Goal: Task Accomplishment & Management: Manage account settings

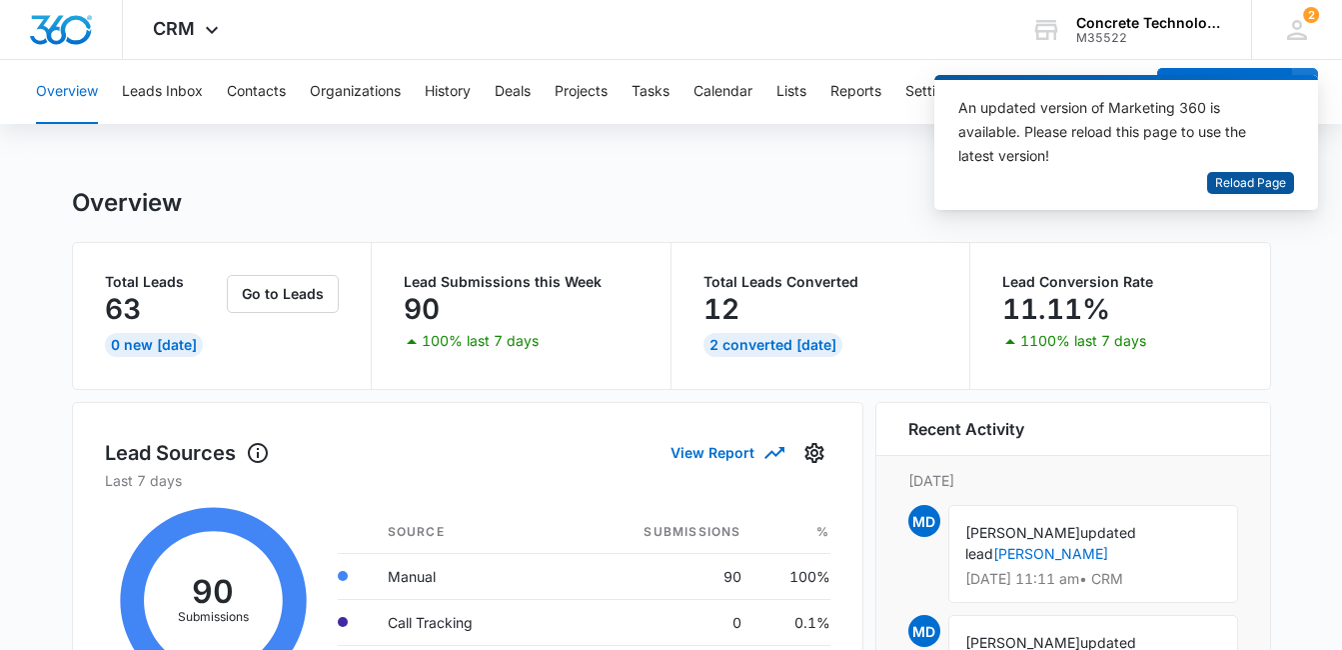
click at [1233, 176] on span "Reload Page" at bounding box center [1250, 183] width 71 height 19
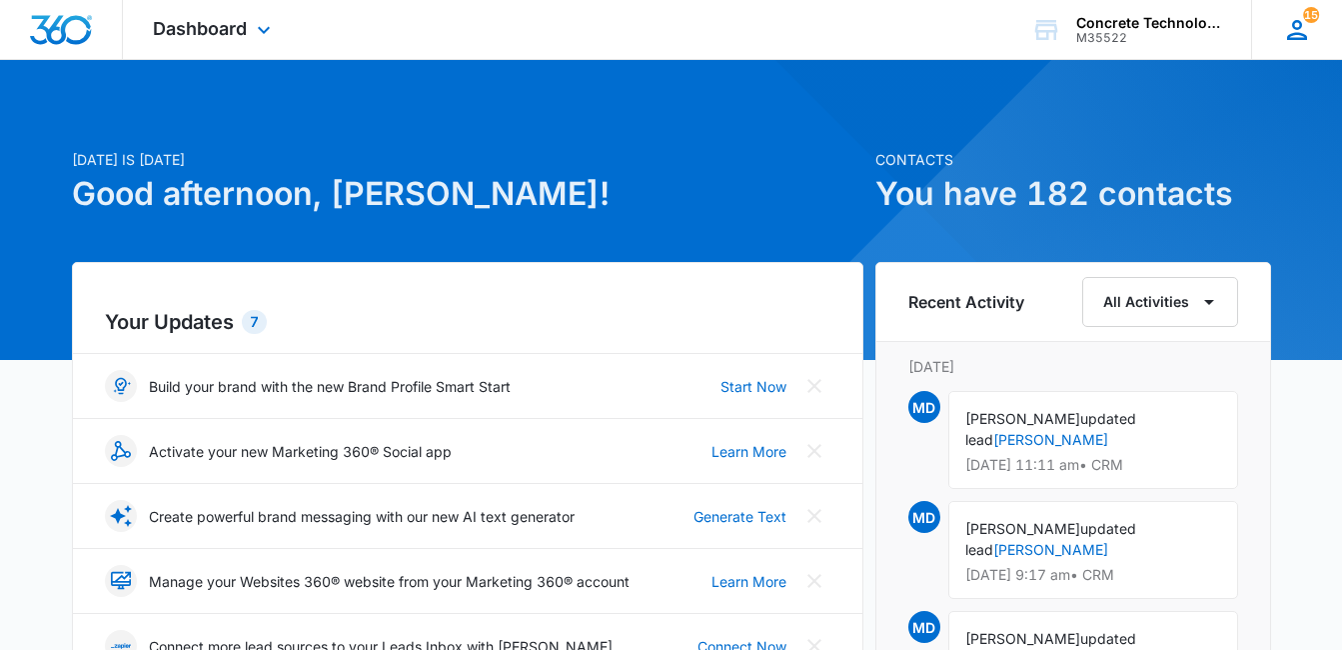
click at [1291, 36] on icon at bounding box center [1297, 30] width 30 height 30
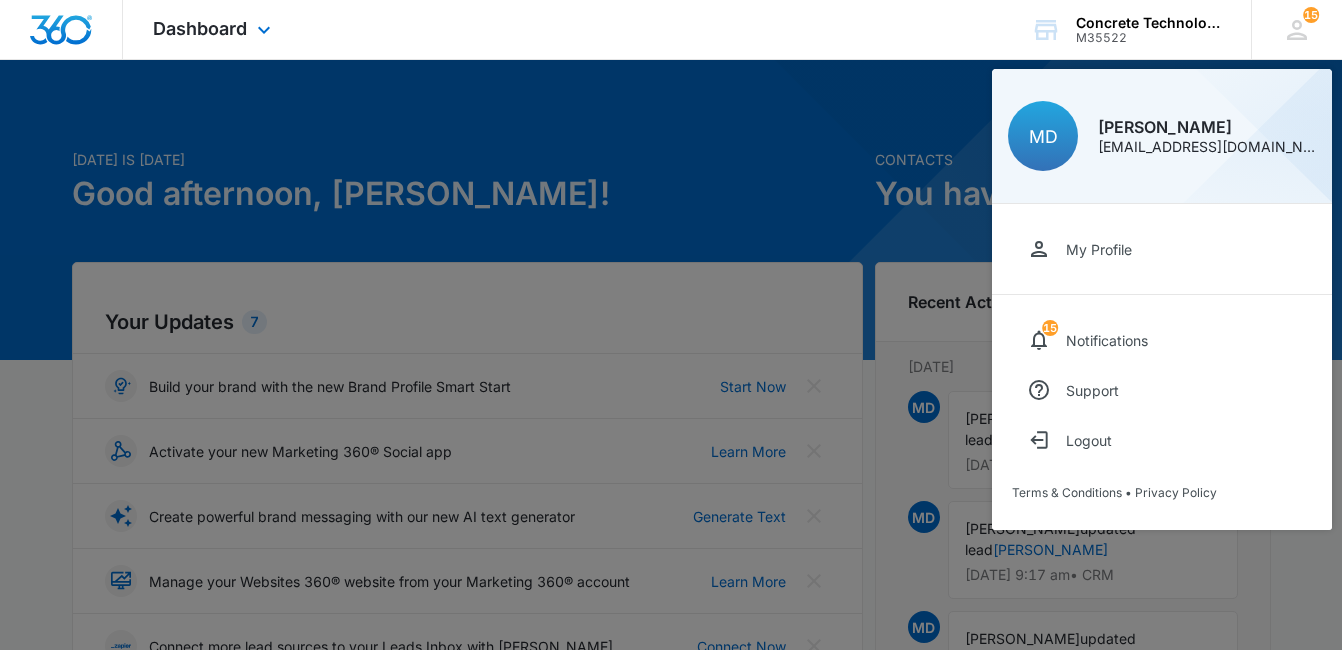
click at [968, 15] on div "Dashboard Apps Reputation Websites Forms CRM Email Social Content Ads Intellige…" at bounding box center [671, 30] width 1342 height 60
click at [902, 108] on div at bounding box center [671, 325] width 1342 height 650
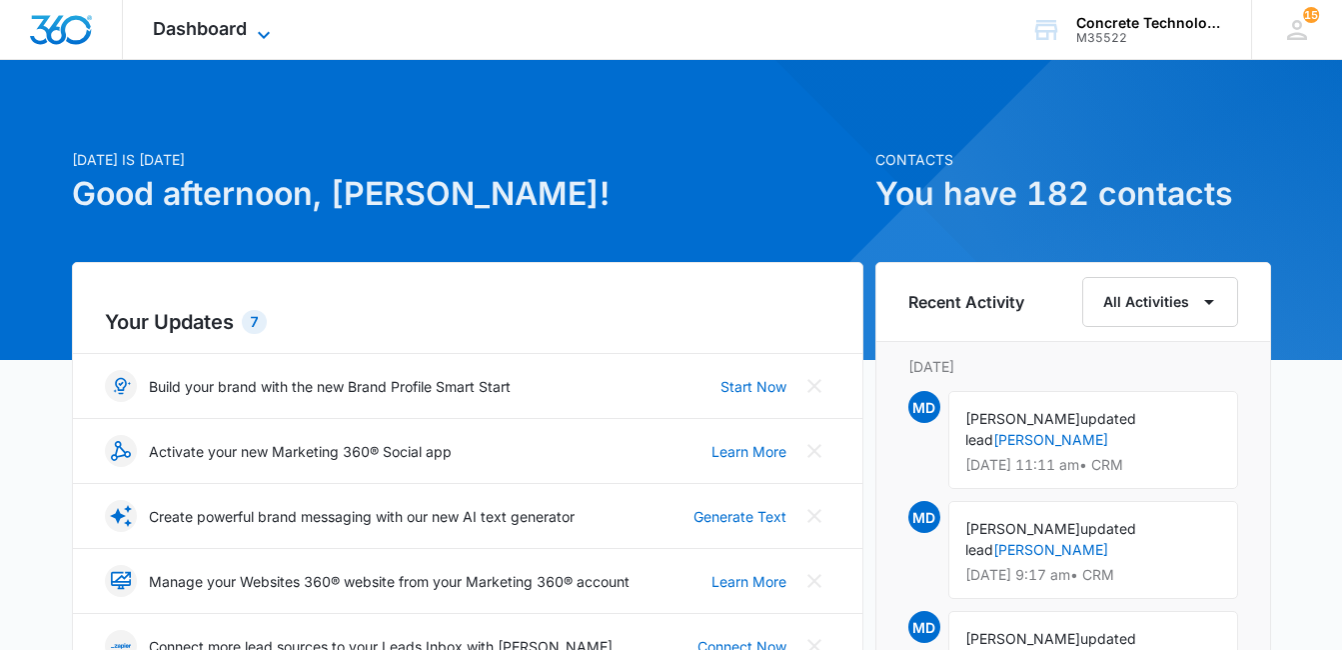
click at [259, 29] on icon at bounding box center [264, 35] width 24 height 24
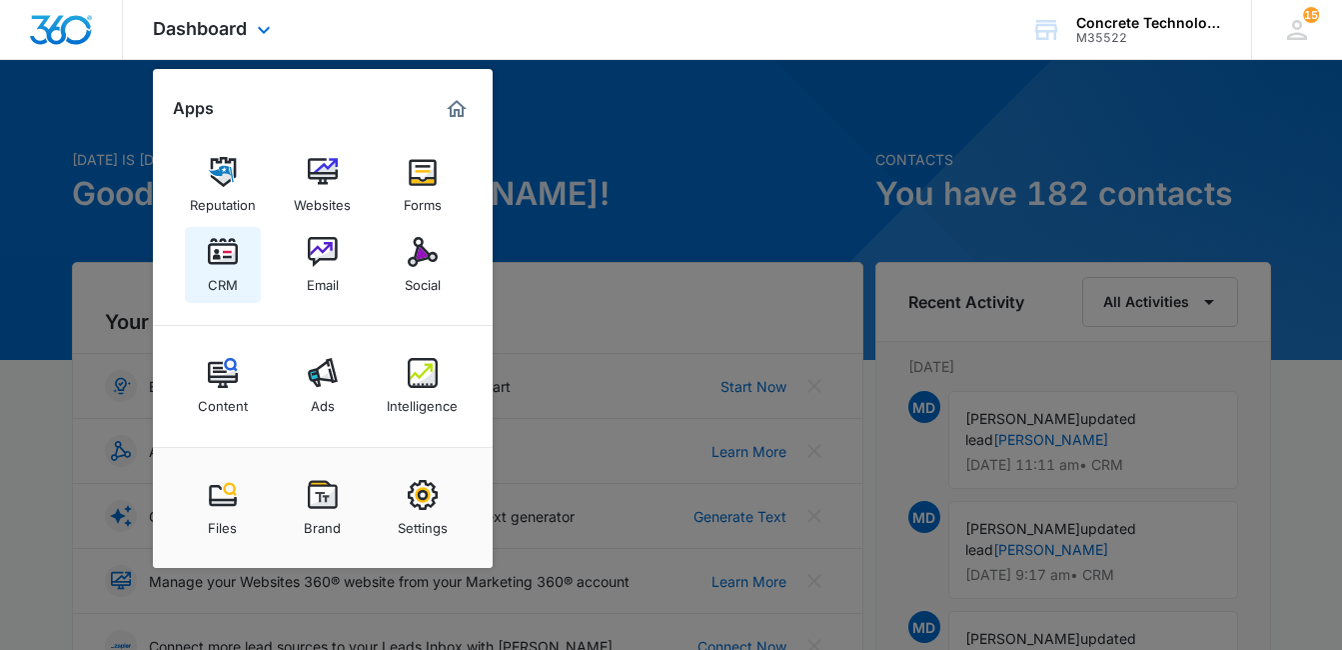
click at [205, 268] on link "CRM" at bounding box center [223, 265] width 76 height 76
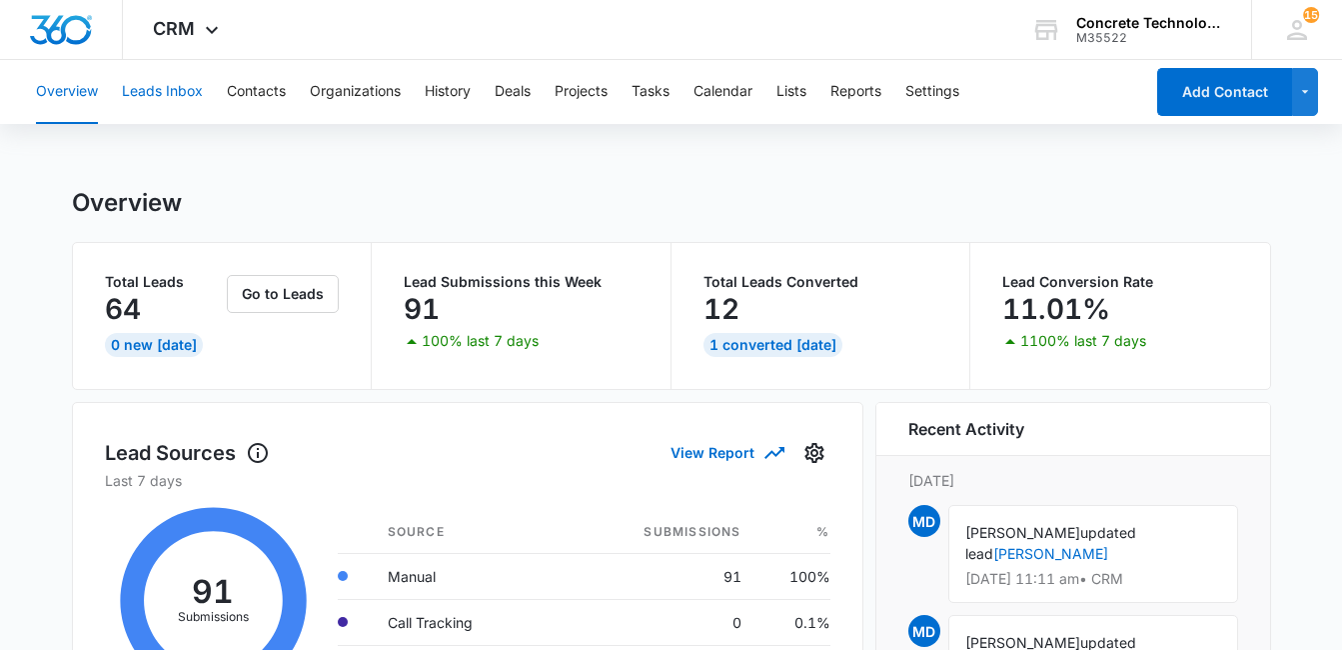
click at [176, 93] on button "Leads Inbox" at bounding box center [162, 92] width 81 height 64
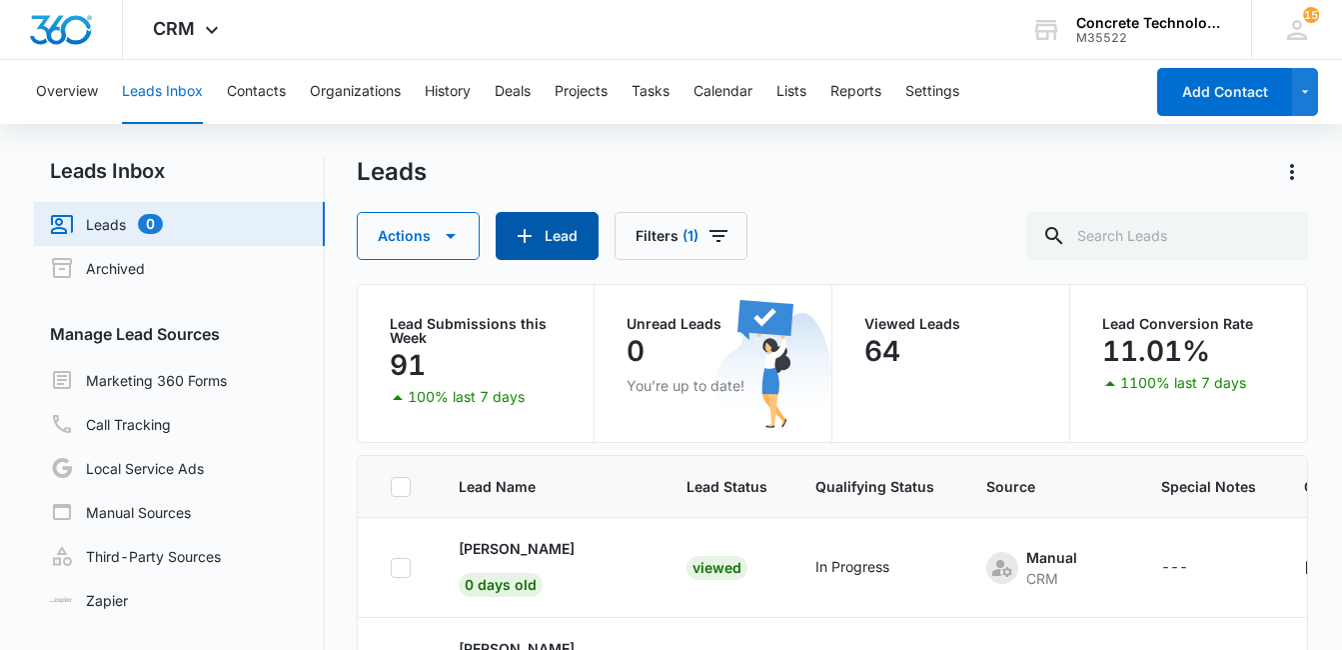
click at [555, 239] on button "Lead" at bounding box center [547, 236] width 103 height 48
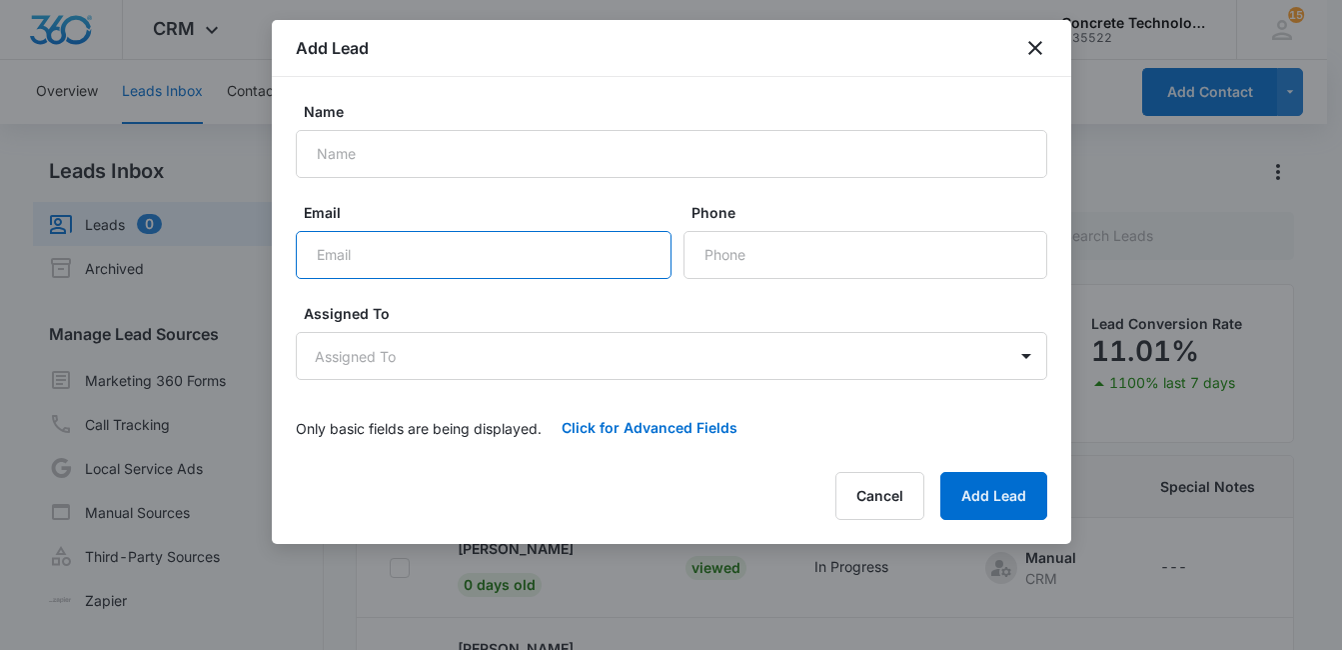
click at [357, 260] on input "Email" at bounding box center [484, 255] width 376 height 48
paste input "alcbert72@yahoo.com"
type input "alcbert72@yahoo.com"
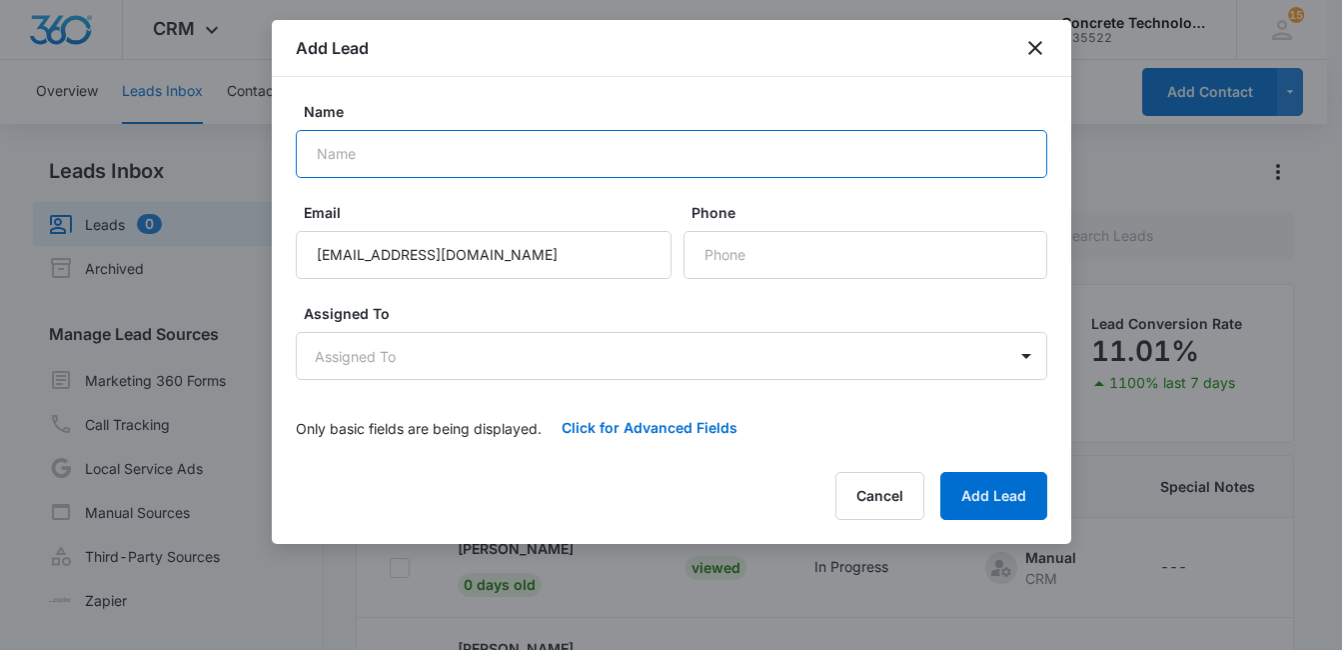
click at [364, 149] on input "Name" at bounding box center [671, 154] width 751 height 48
paste input "Siebert"
type input "Lance Siebert"
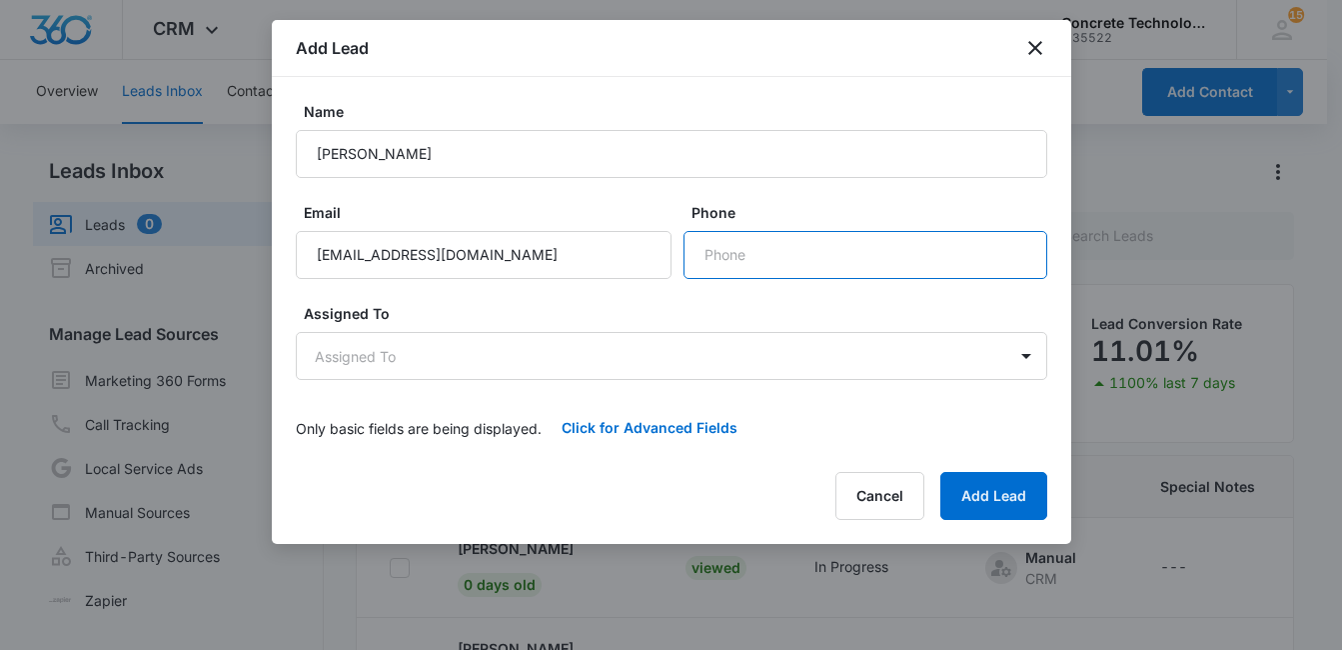
click at [778, 250] on input "Phone" at bounding box center [866, 255] width 364 height 48
paste input "(815) 830-5676"
type input "(815) 830-5676"
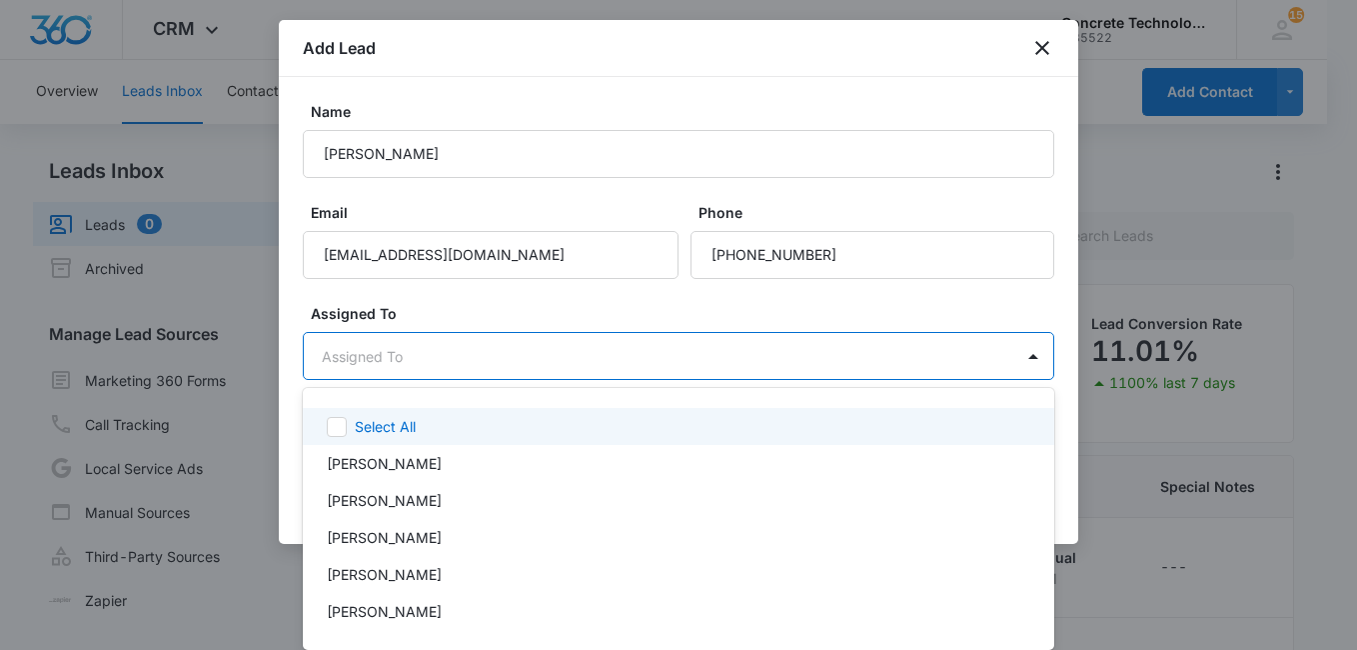
click at [596, 361] on body "CRM Apps Reputation Websites Forms CRM Email Social Content Ads Intelligence Fi…" at bounding box center [678, 325] width 1357 height 650
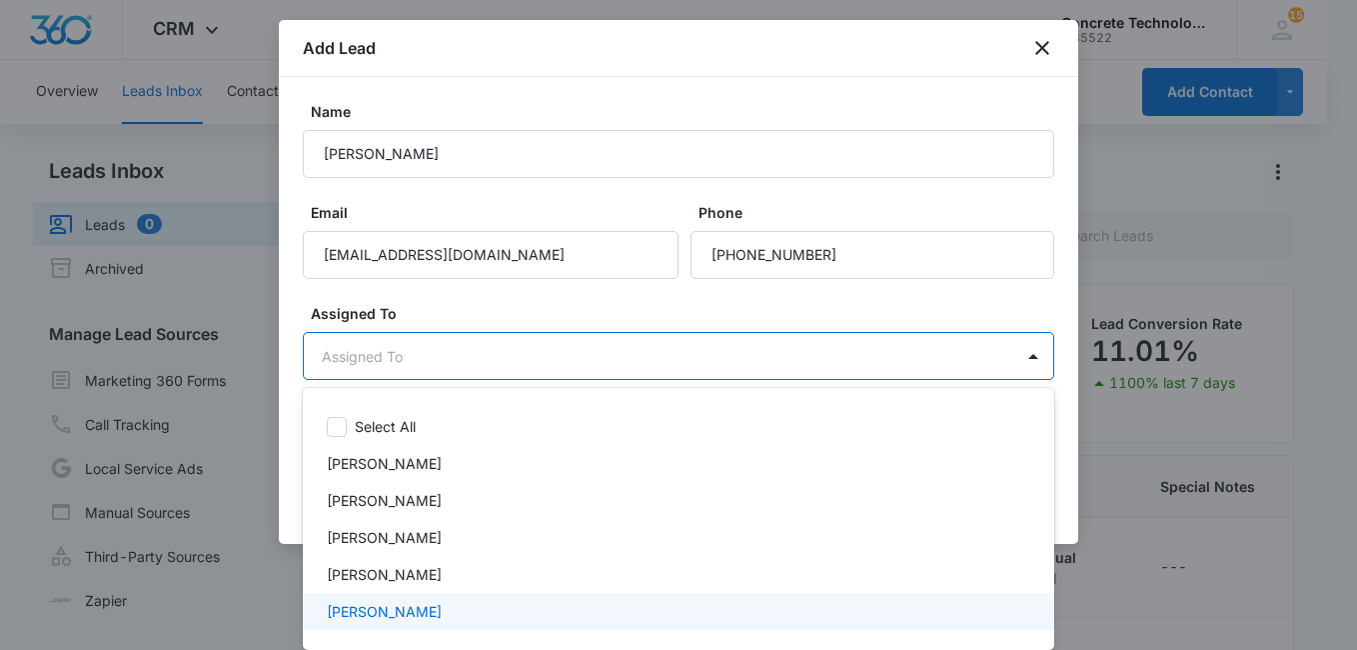
click at [431, 602] on div "[PERSON_NAME]" at bounding box center [677, 611] width 700 height 21
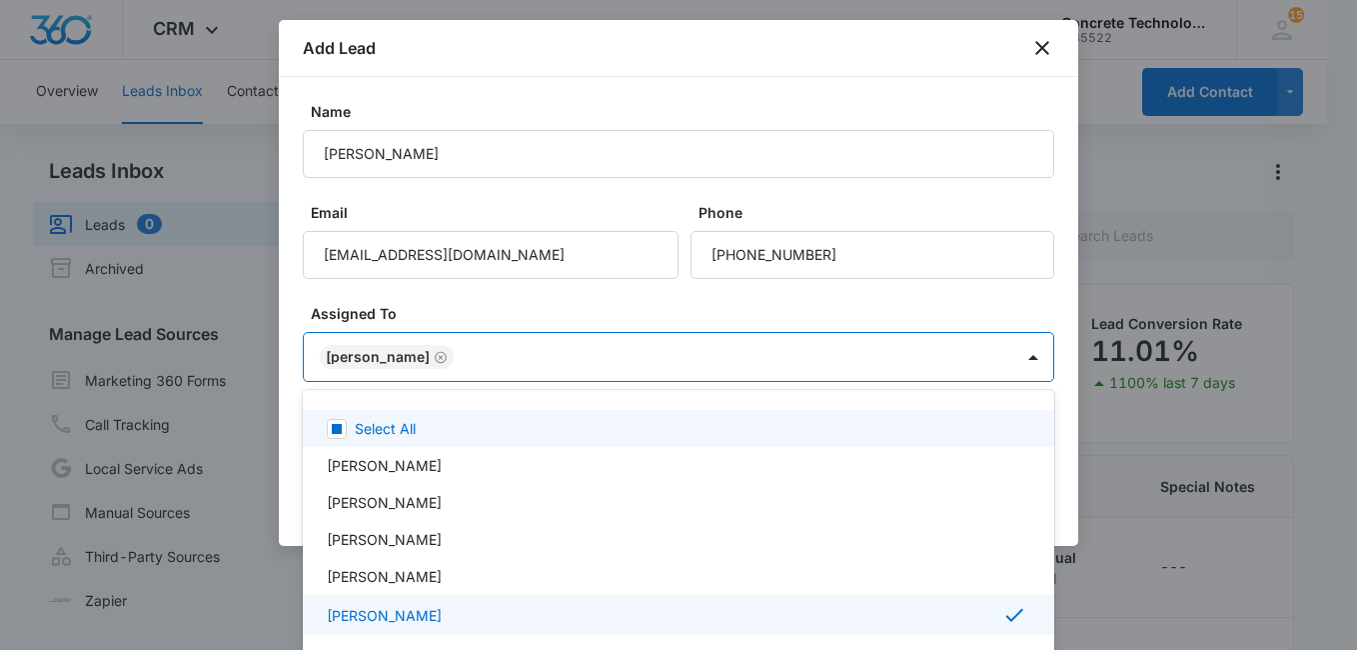
click at [946, 305] on div at bounding box center [678, 325] width 1357 height 650
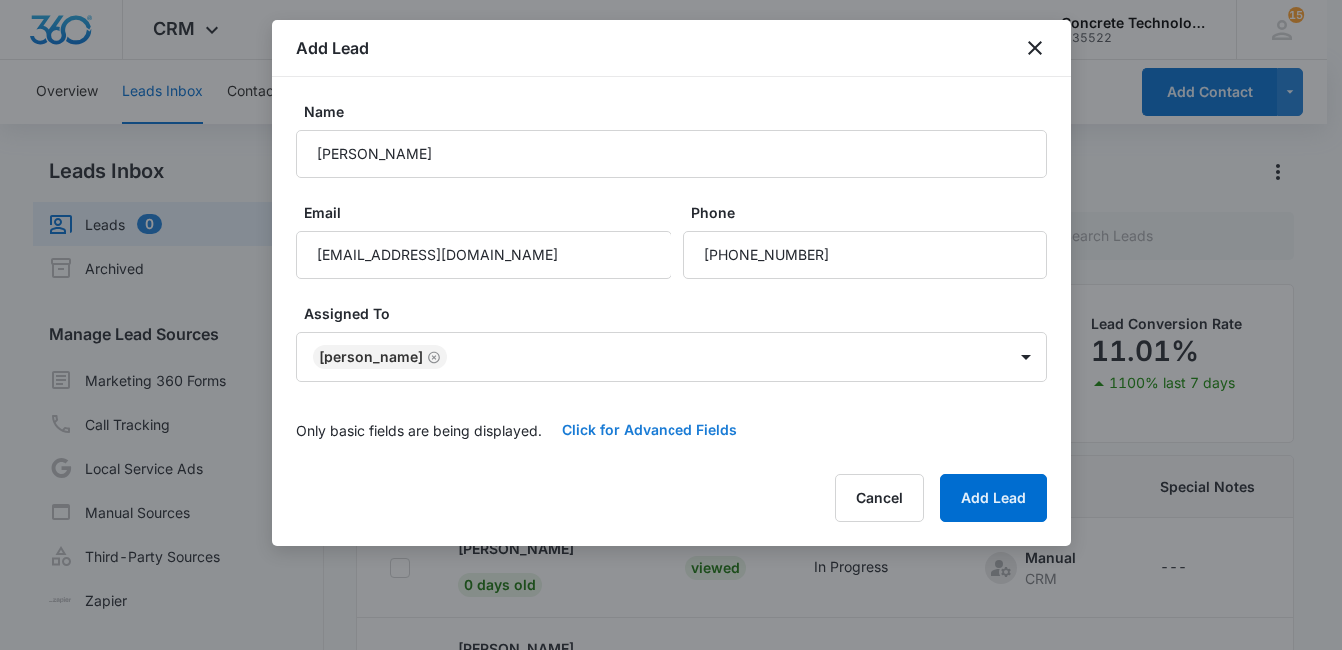
click at [669, 430] on button "Click for Advanced Fields" at bounding box center [650, 430] width 216 height 48
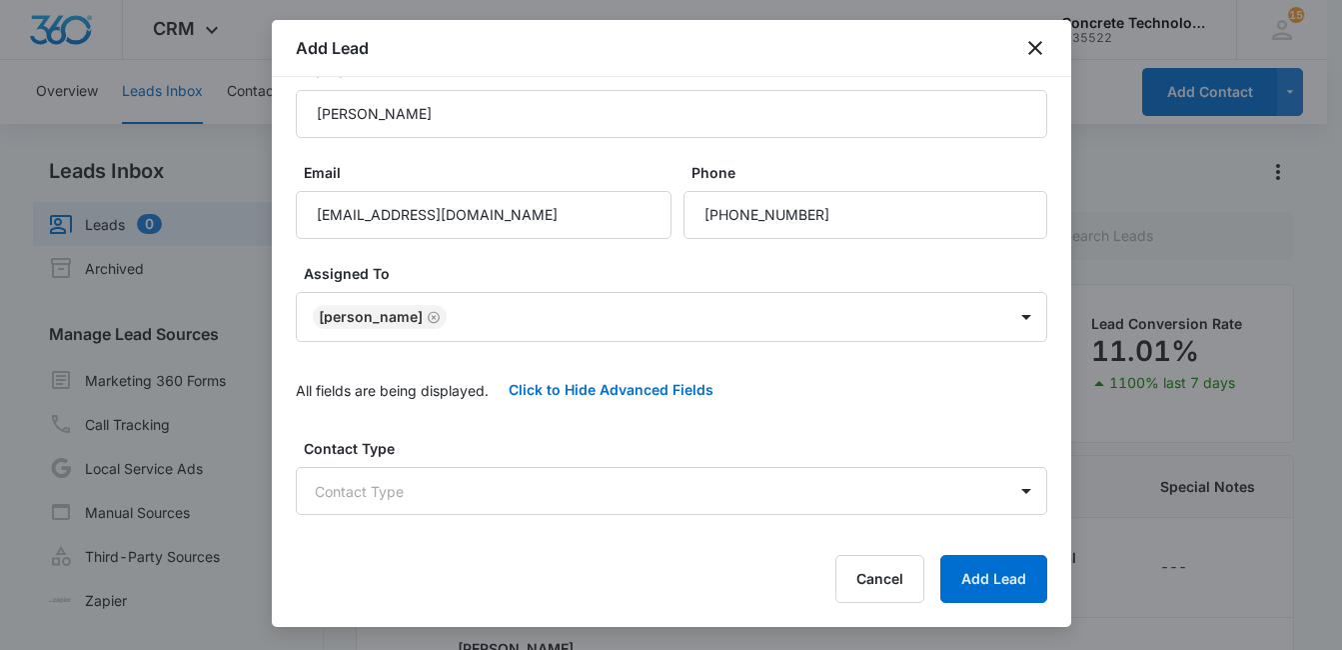
scroll to position [203, 0]
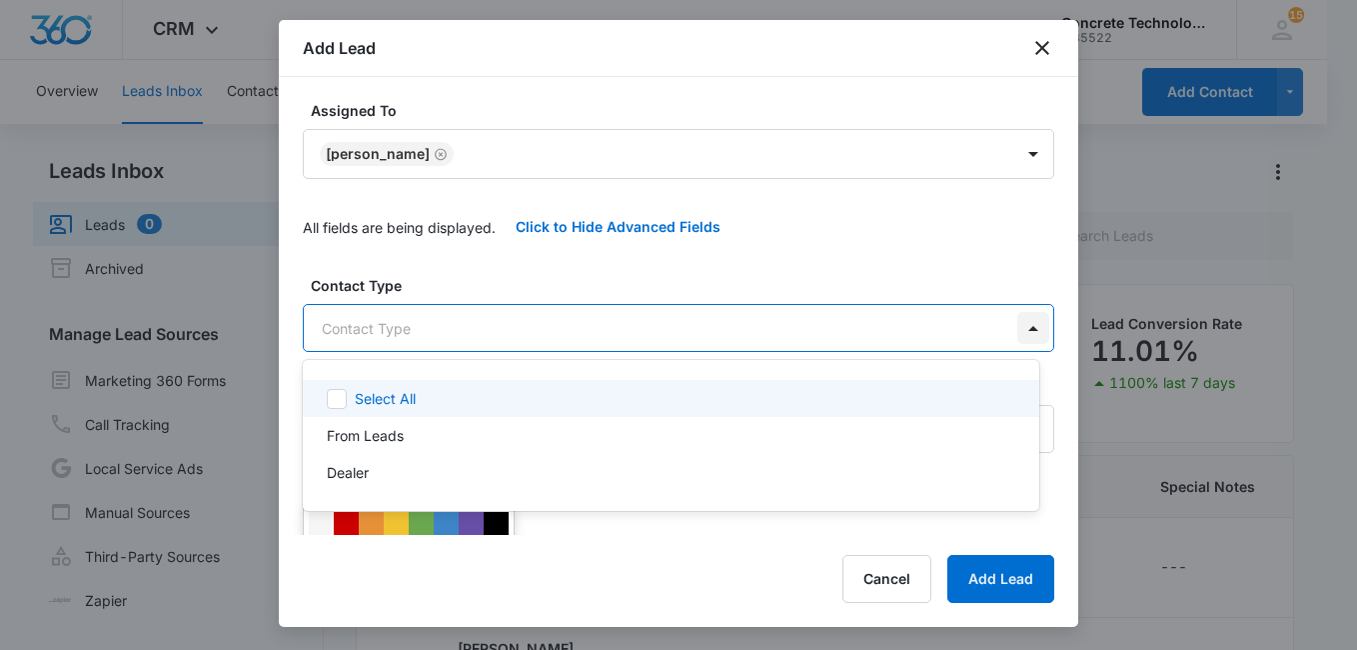
click at [1008, 331] on body "CRM Apps Reputation Websites Forms CRM Email Social Content Ads Intelligence Fi…" at bounding box center [678, 325] width 1357 height 650
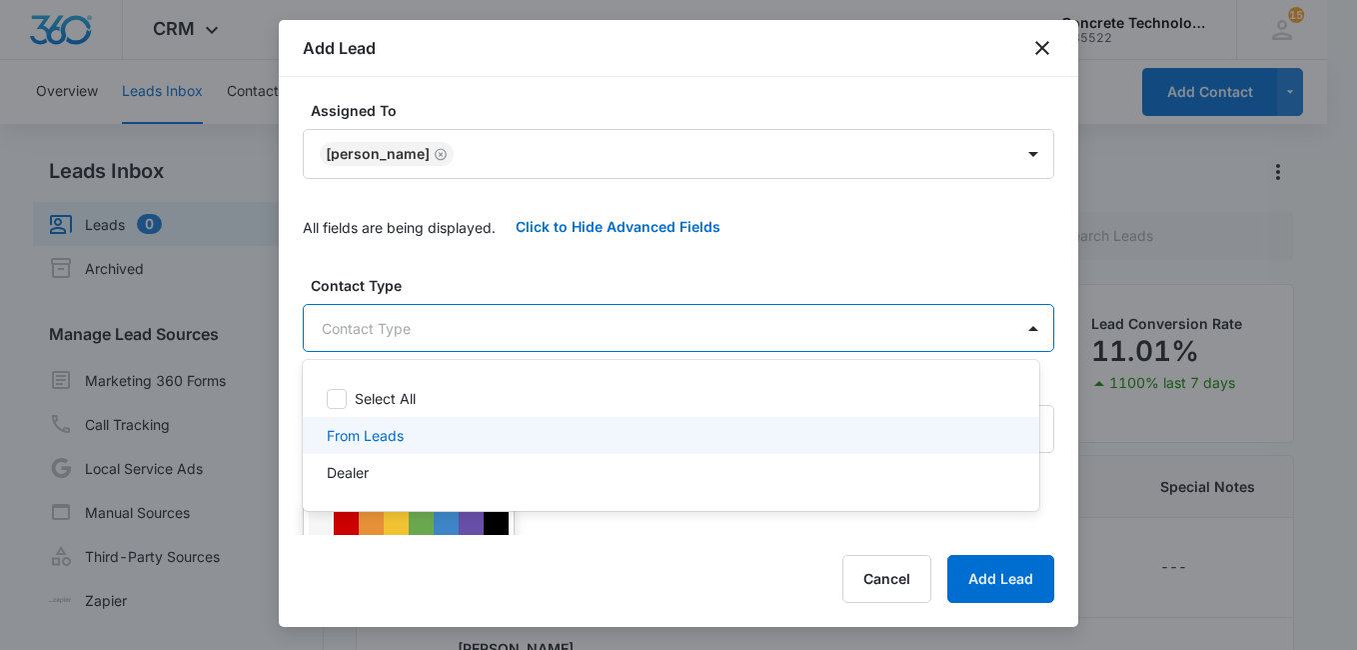
drag, startPoint x: 744, startPoint y: 422, endPoint x: 757, endPoint y: 423, distance: 13.0
click at [744, 423] on div "From Leads" at bounding box center [671, 435] width 736 height 37
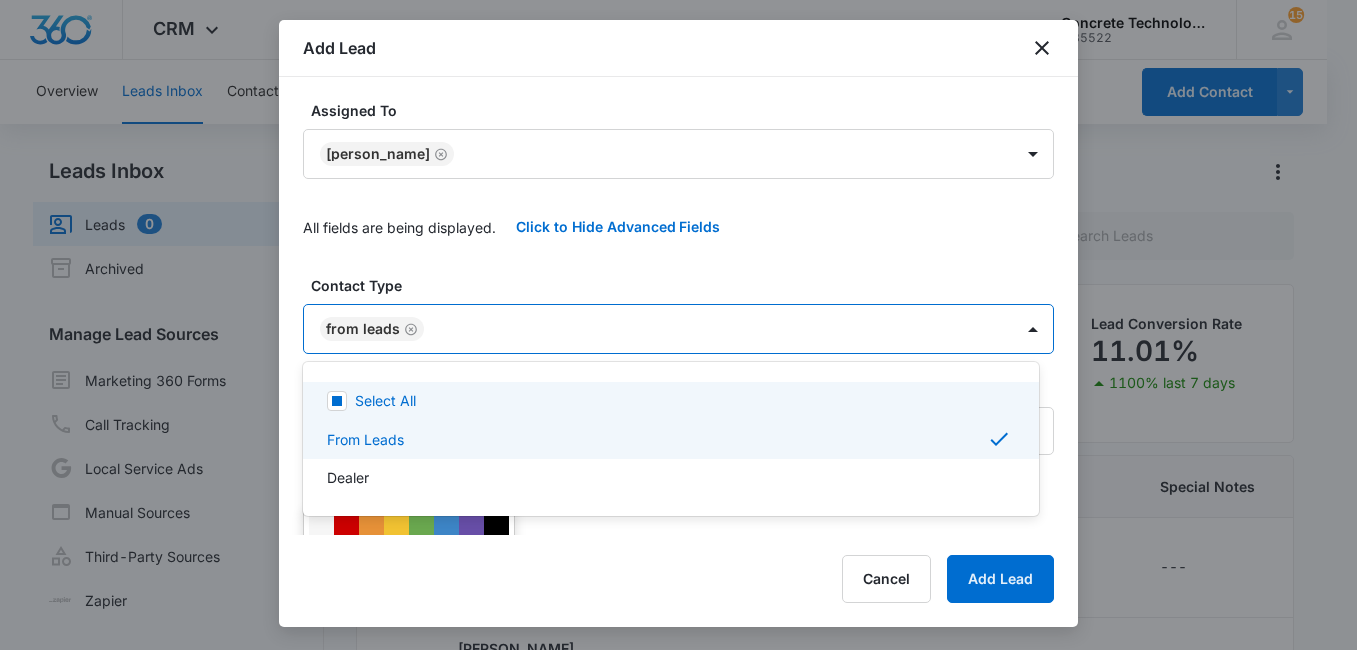
click at [896, 253] on div at bounding box center [678, 325] width 1357 height 650
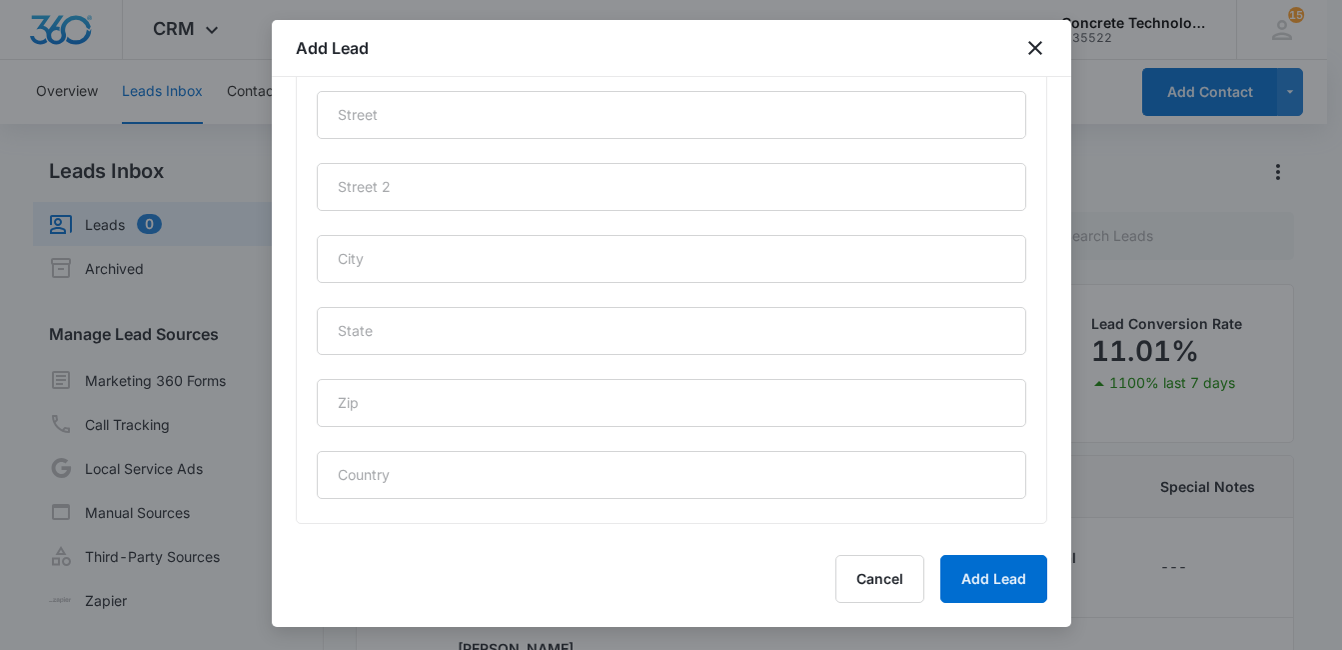
scroll to position [997, 0]
click at [470, 333] on input "text" at bounding box center [671, 318] width 709 height 48
type input "IL"
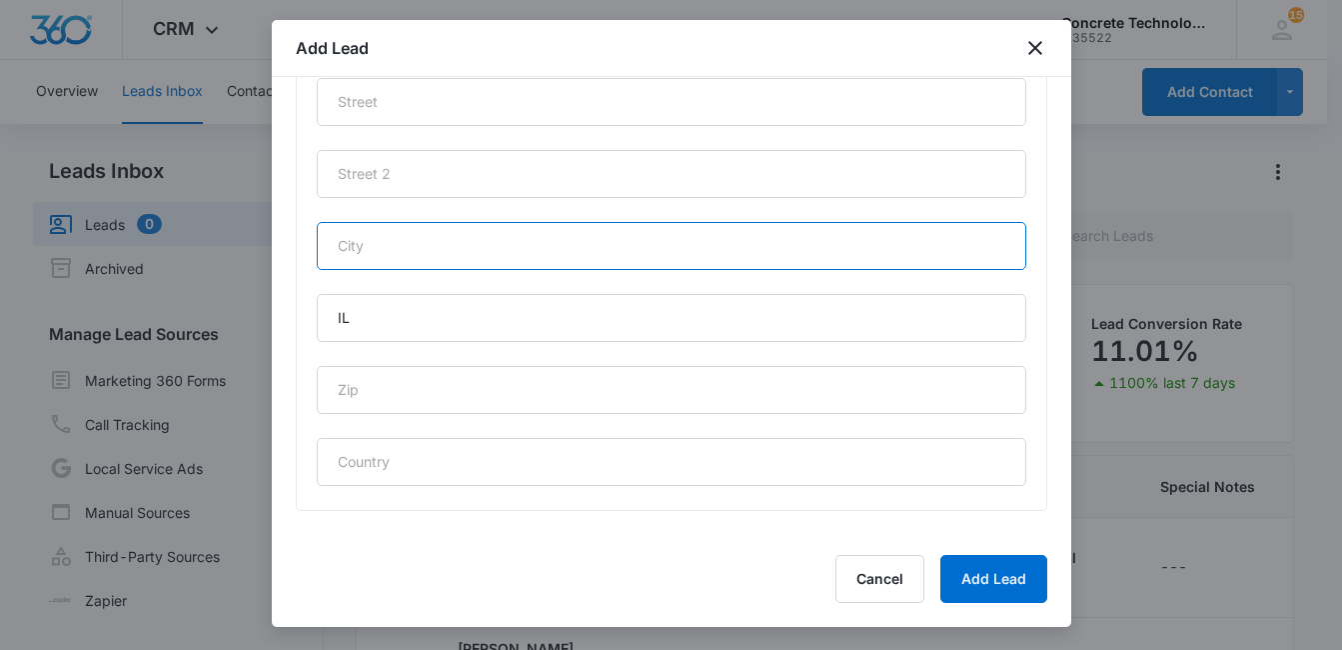
click at [443, 256] on input "text" at bounding box center [671, 246] width 709 height 48
paste input "La Salle"
type input "La Salle"
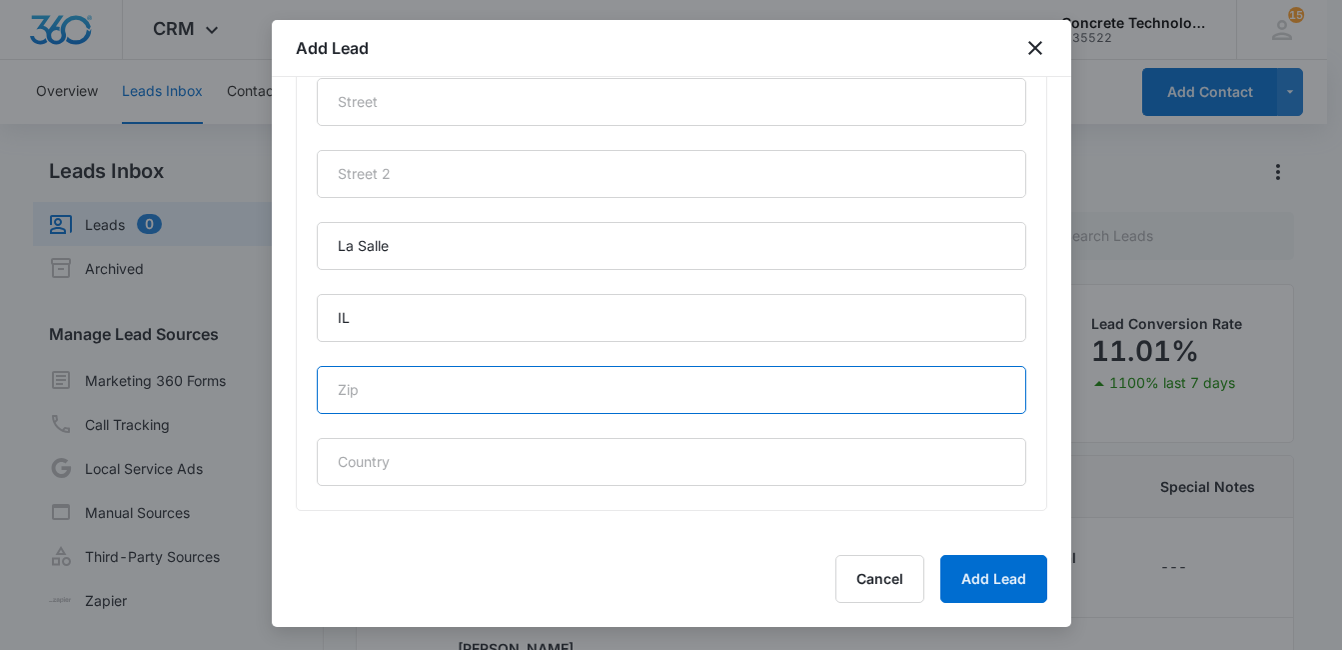
drag, startPoint x: 385, startPoint y: 384, endPoint x: 384, endPoint y: 373, distance: 11.0
click at [385, 383] on input "text" at bounding box center [671, 390] width 709 height 48
paste input "61301"
type input "61301"
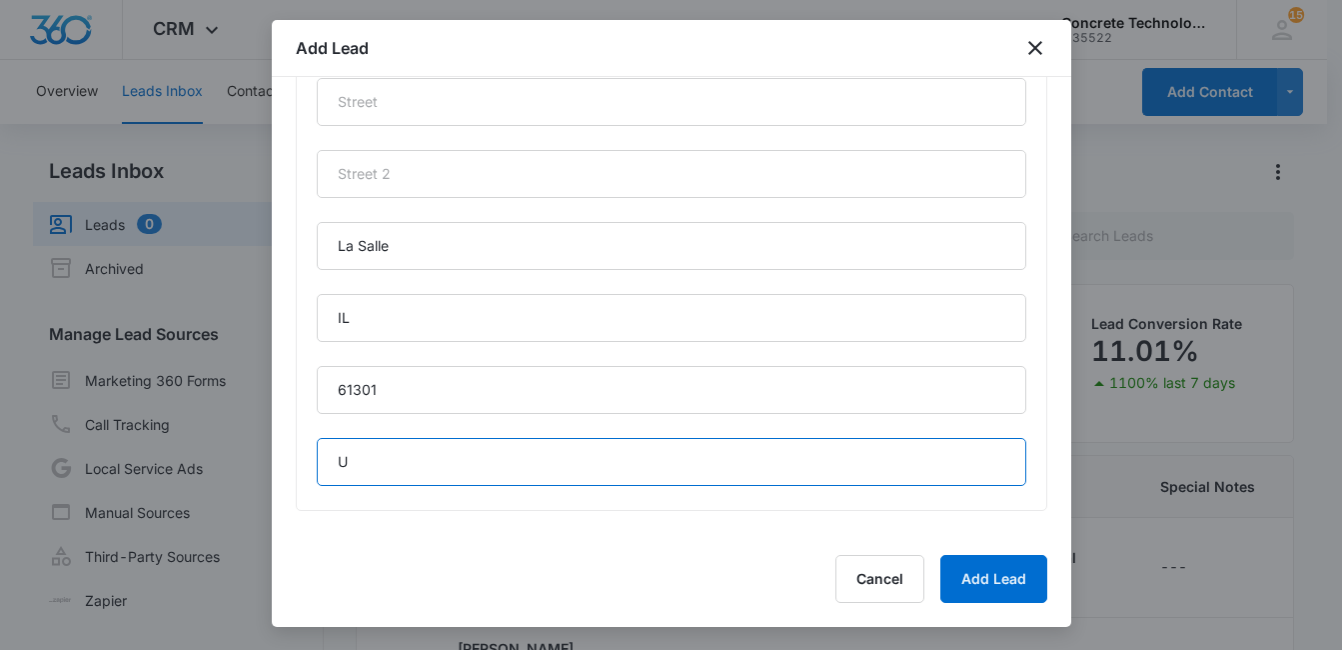
type input "United States"
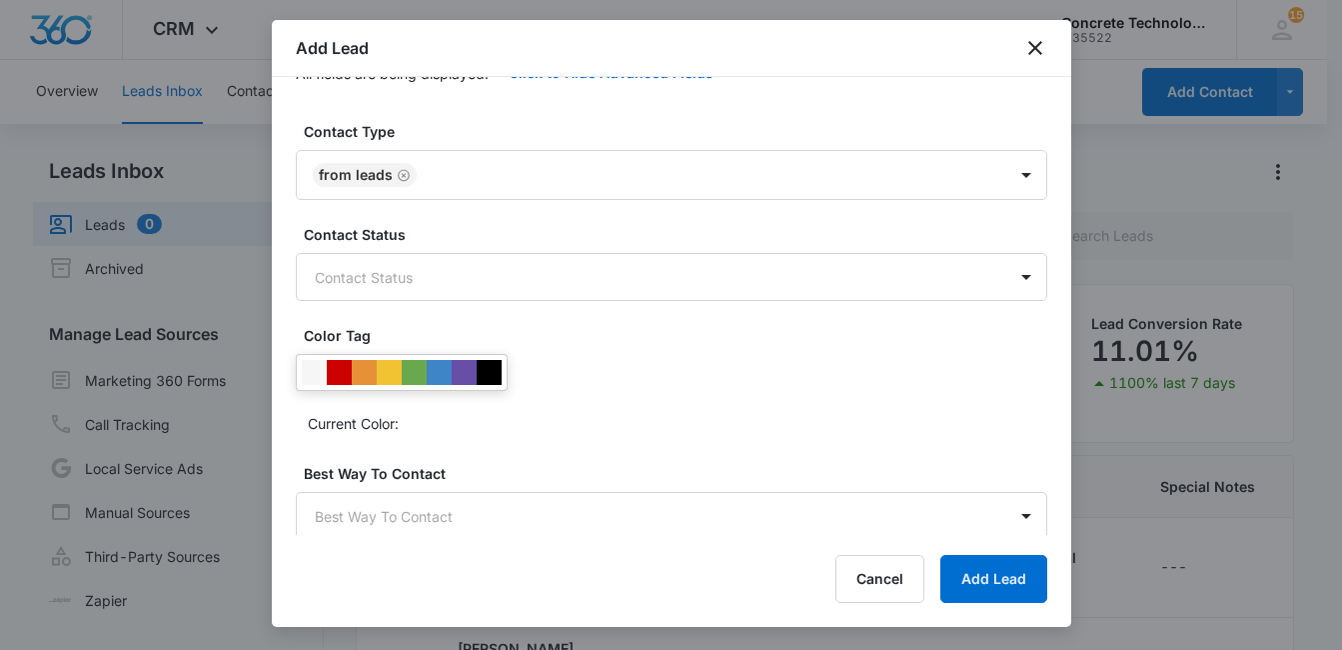
scroll to position [354, 0]
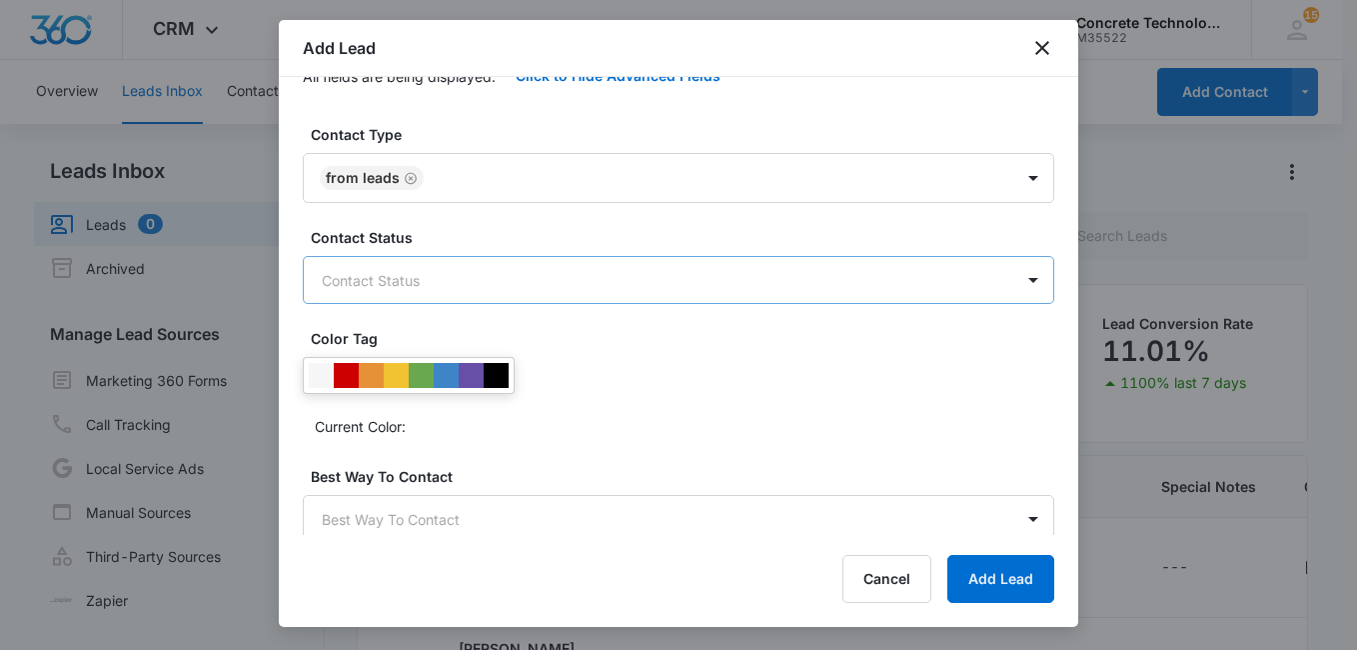
click at [958, 282] on body "CRM Apps Reputation Websites Forms CRM Email Social Content Ads Intelligence Fi…" at bounding box center [678, 409] width 1357 height 818
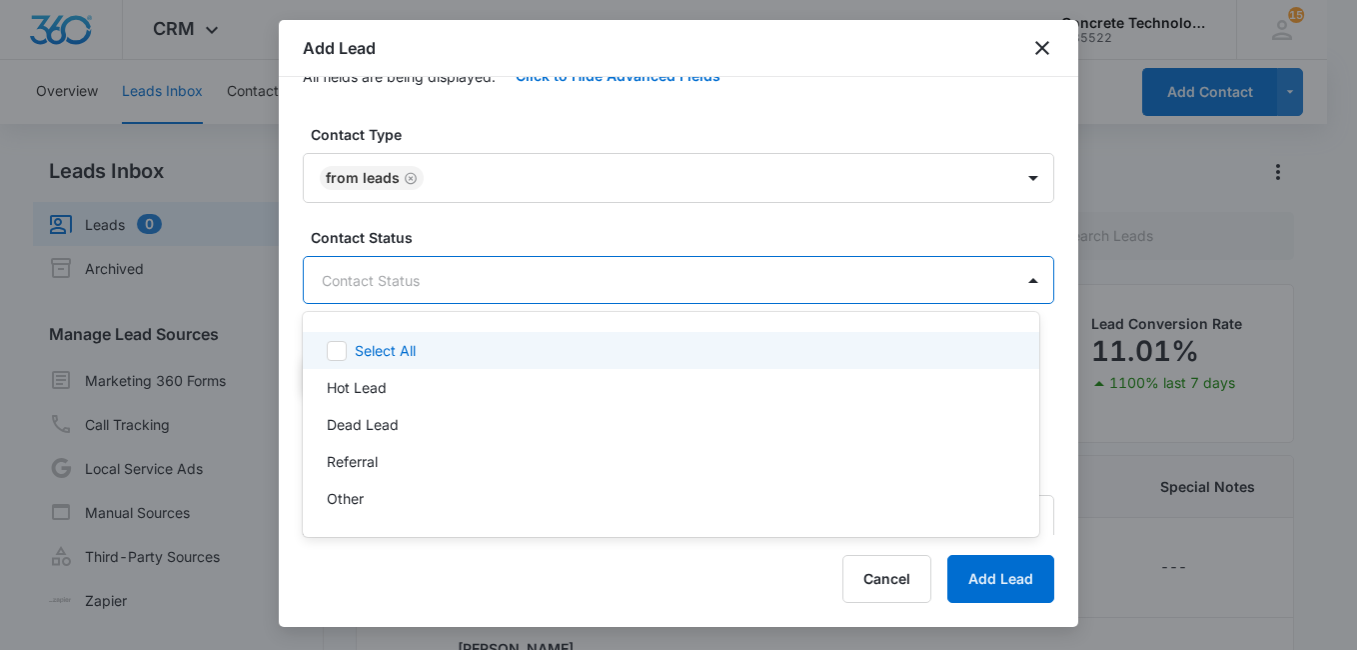
click at [1067, 244] on div at bounding box center [678, 325] width 1357 height 650
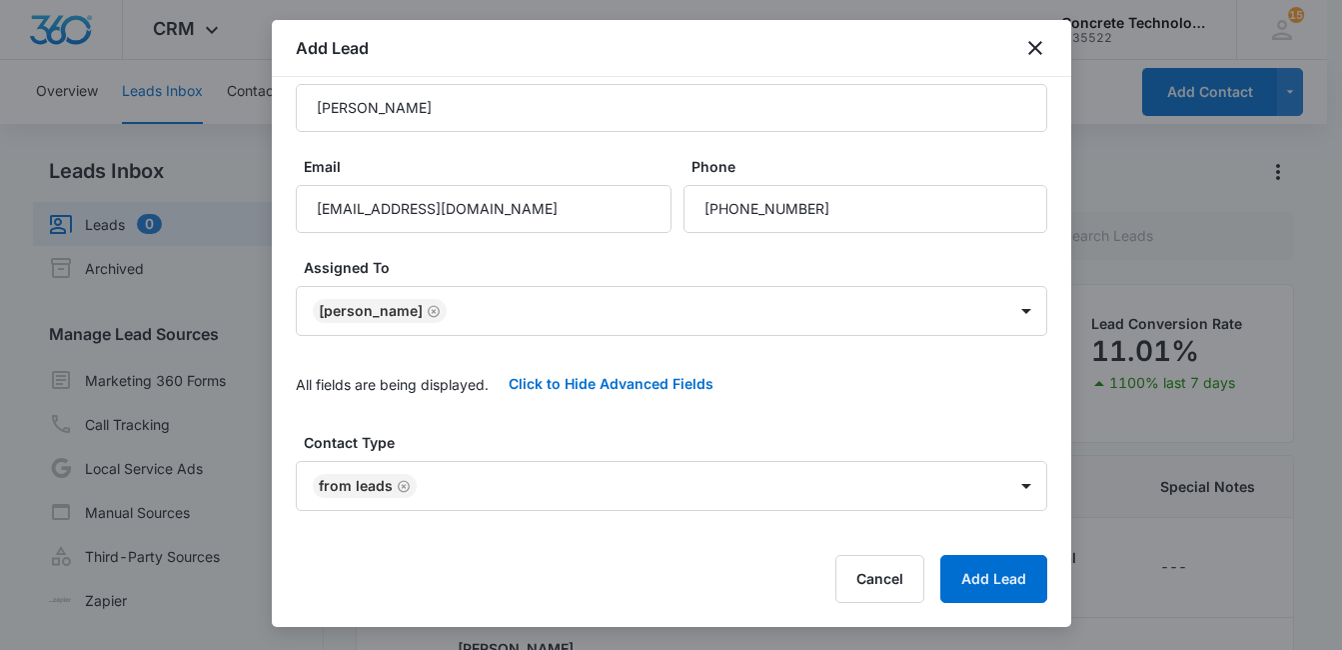
scroll to position [0, 0]
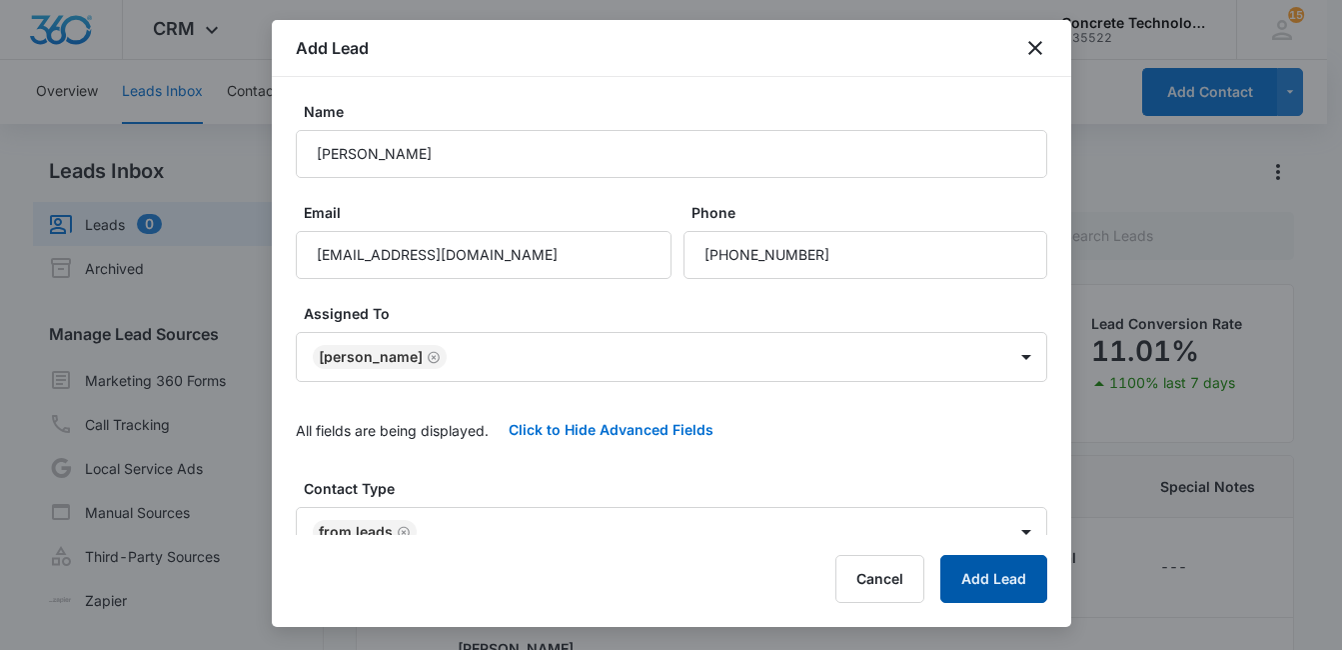
click at [1012, 574] on button "Add Lead" at bounding box center [993, 579] width 107 height 48
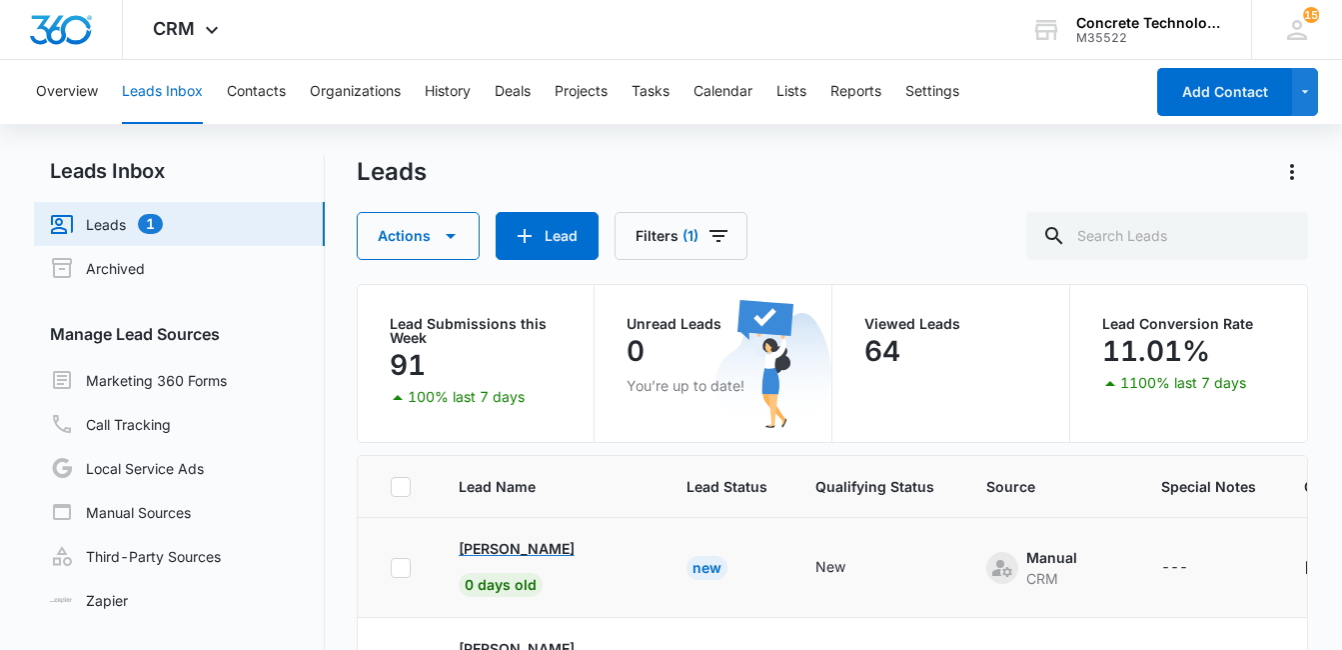
click at [526, 548] on p "Lance Siebert" at bounding box center [517, 548] width 116 height 21
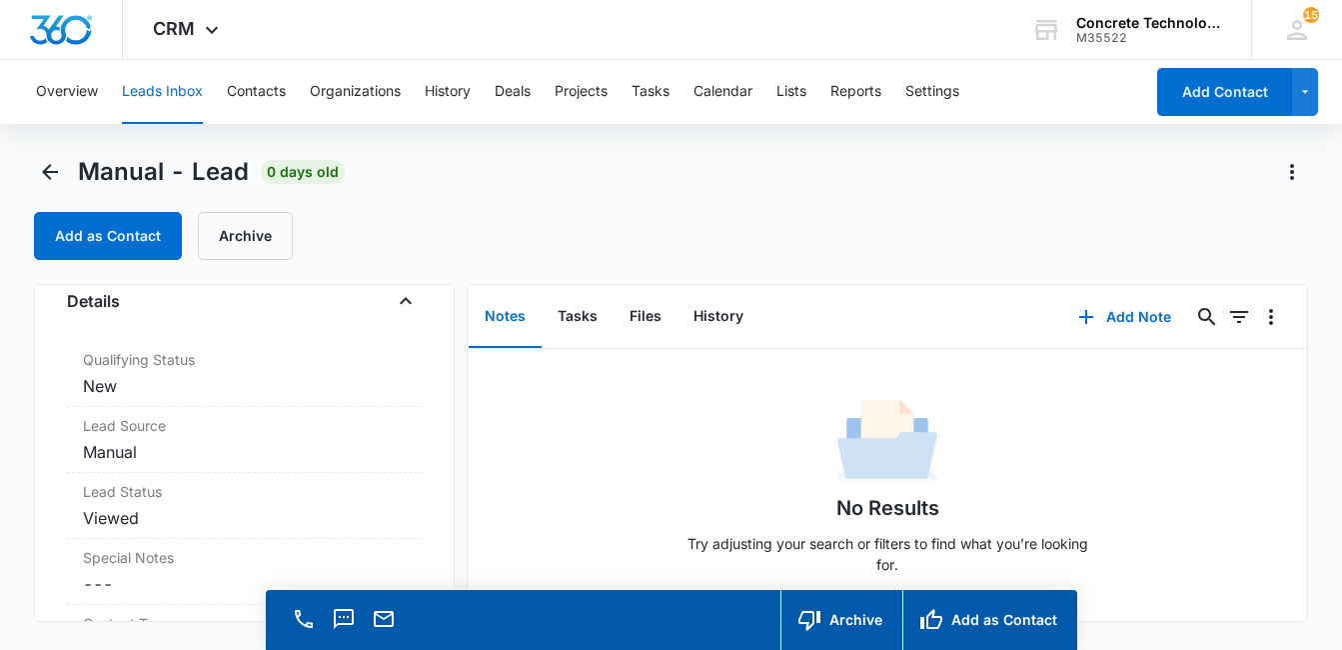
scroll to position [535, 0]
click at [228, 386] on dd "Cancel Save Changes New" at bounding box center [244, 385] width 323 height 24
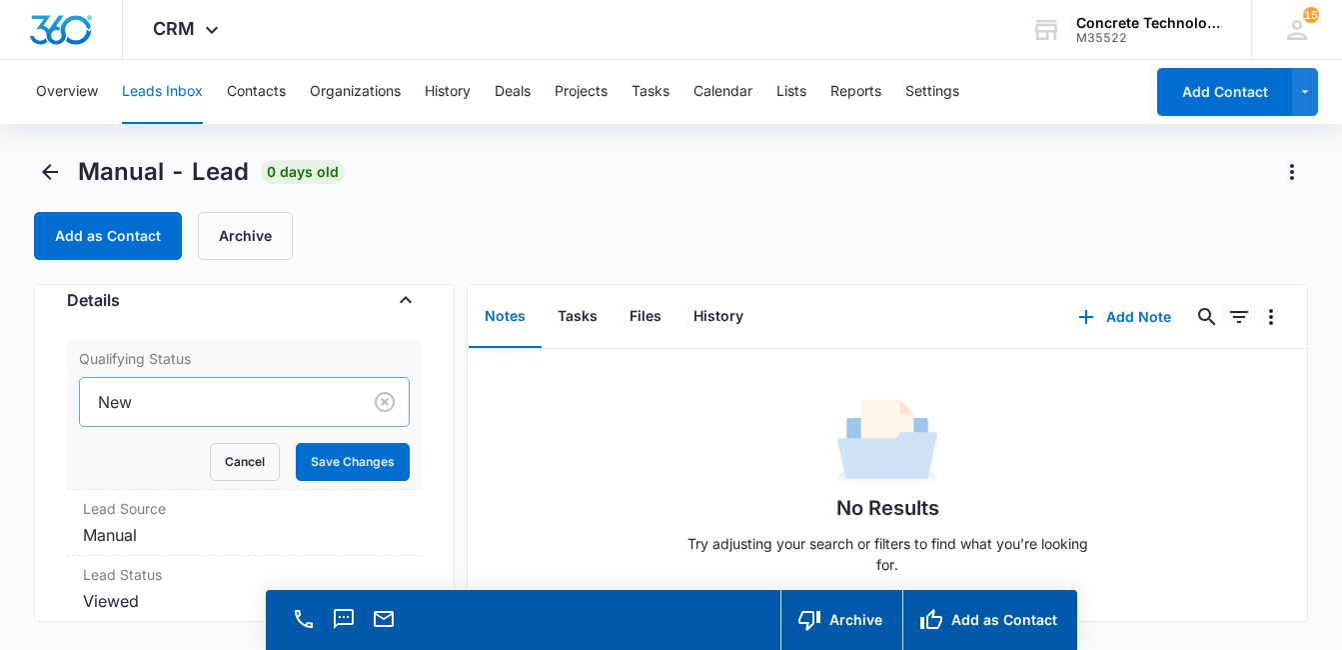
click at [300, 398] on div at bounding box center [216, 402] width 237 height 28
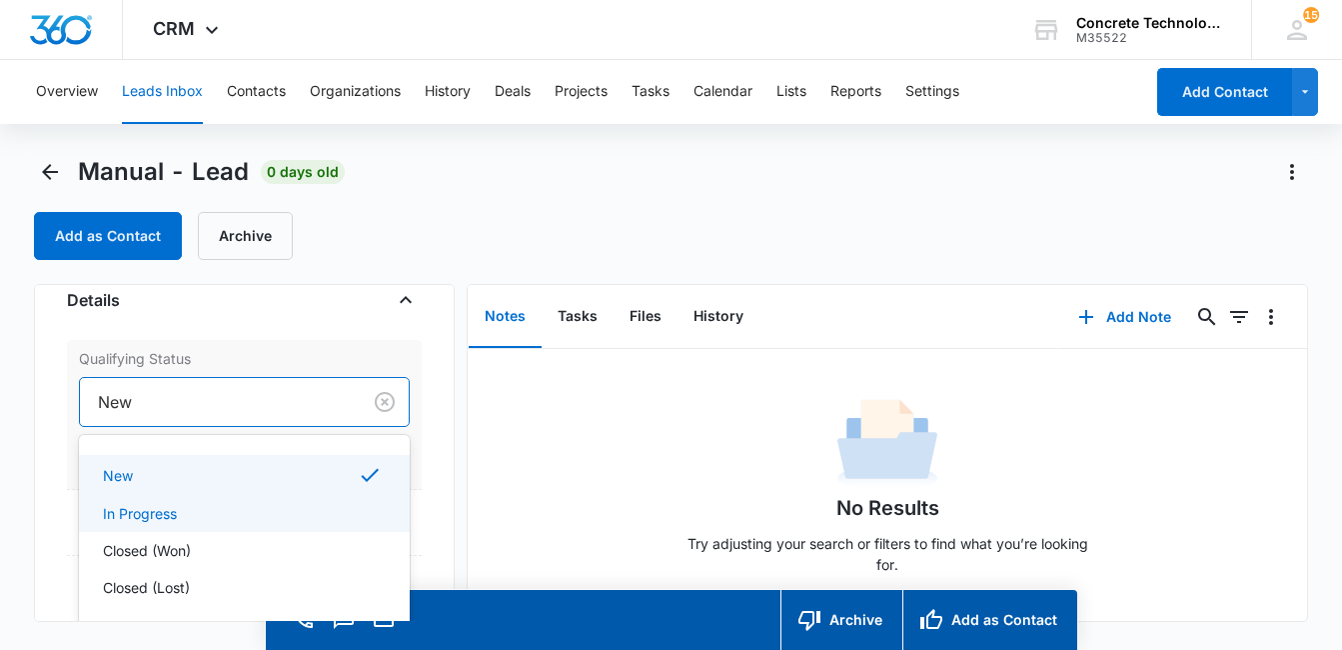
click at [248, 517] on div "In Progress" at bounding box center [242, 513] width 279 height 21
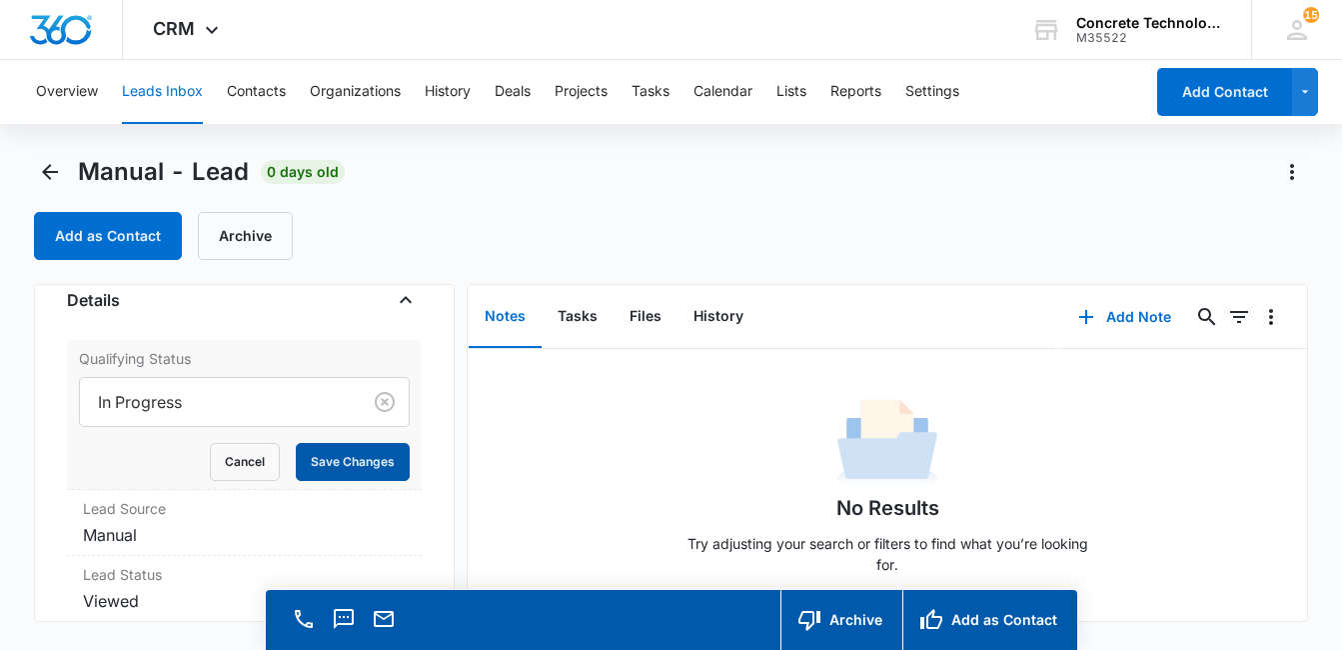
click at [349, 454] on button "Save Changes" at bounding box center [353, 462] width 114 height 38
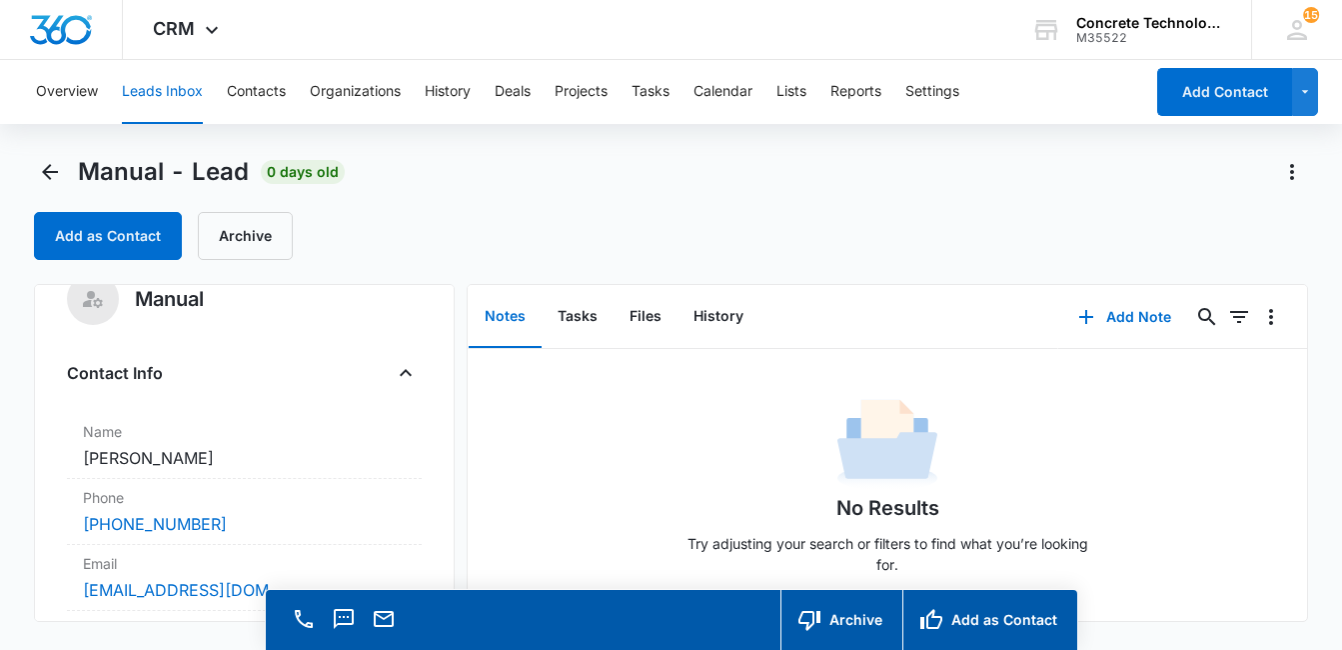
scroll to position [0, 0]
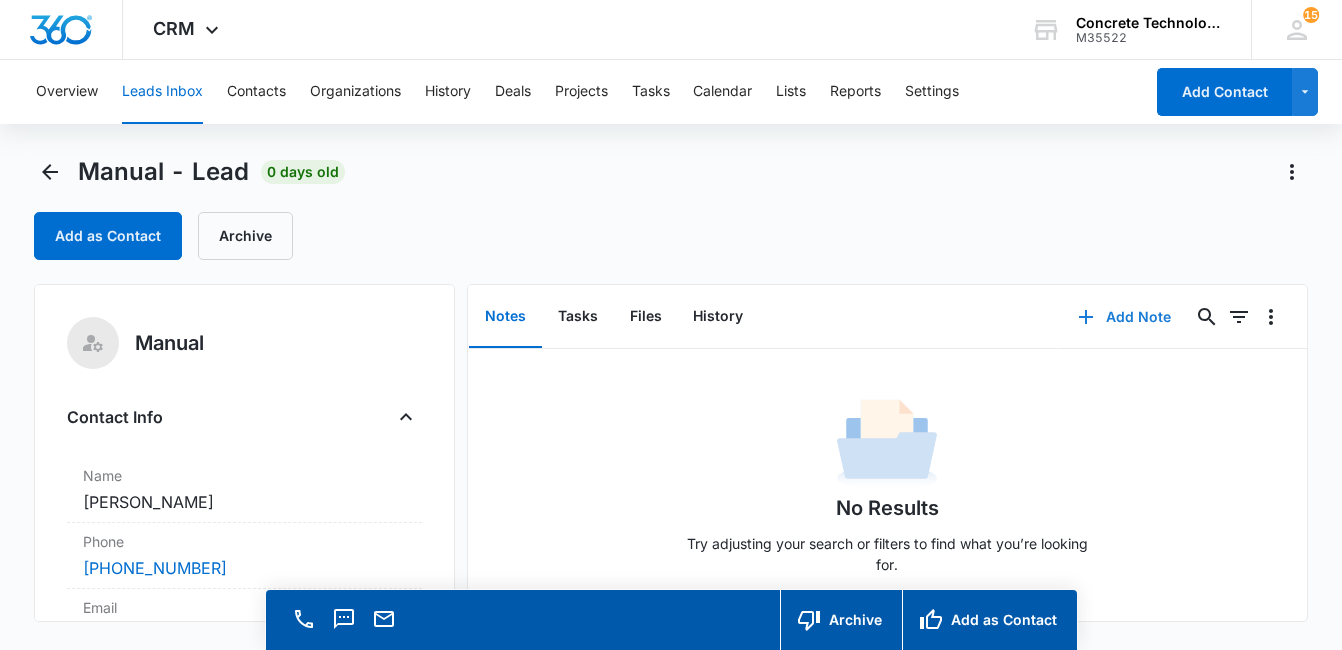
click at [1137, 319] on button "Add Note" at bounding box center [1124, 317] width 133 height 48
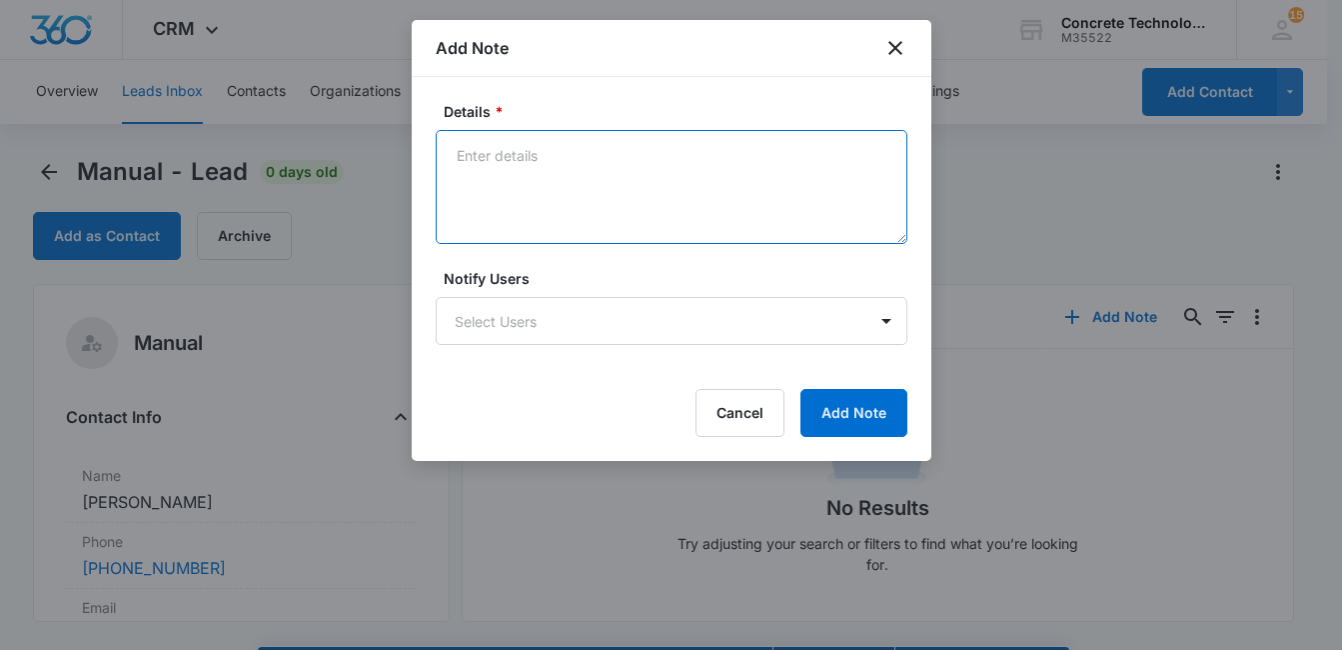
click at [498, 168] on textarea "Details *" at bounding box center [672, 187] width 472 height 114
type textarea "Voicemail, email & text"
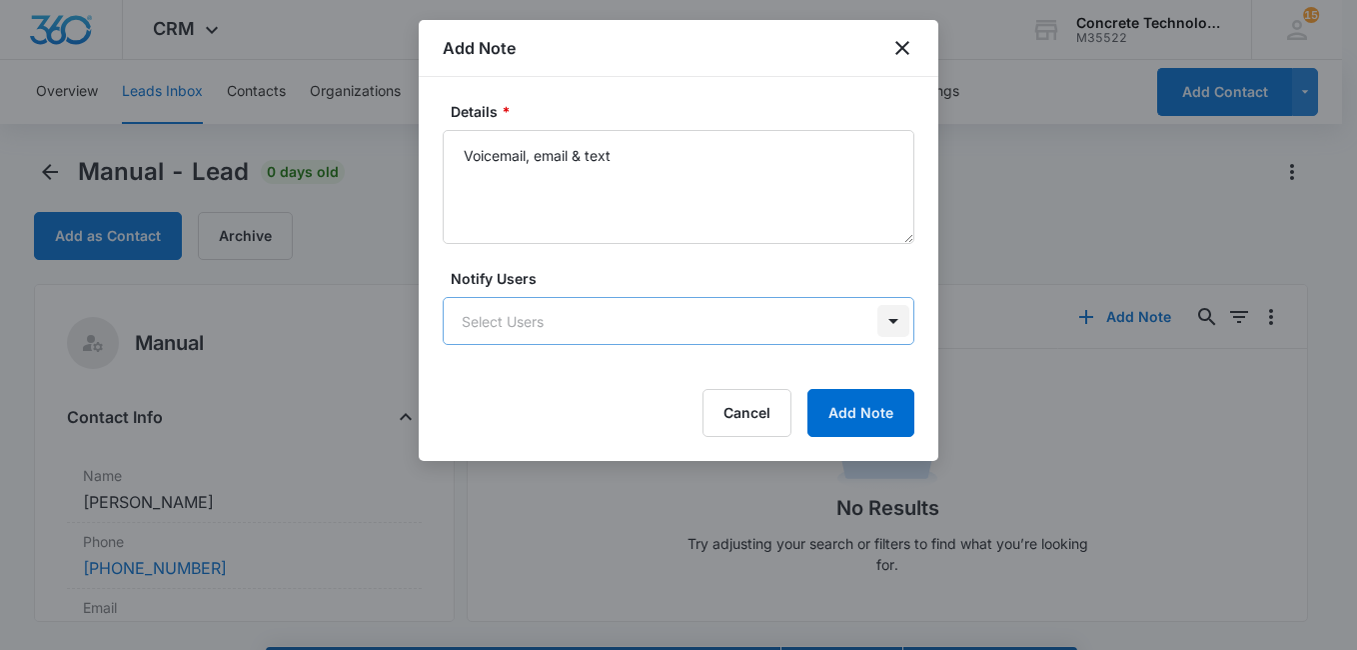
click at [895, 326] on body "CRM Apps Reputation Websites Forms CRM Email Social Content Ads Intelligence Fi…" at bounding box center [678, 353] width 1357 height 706
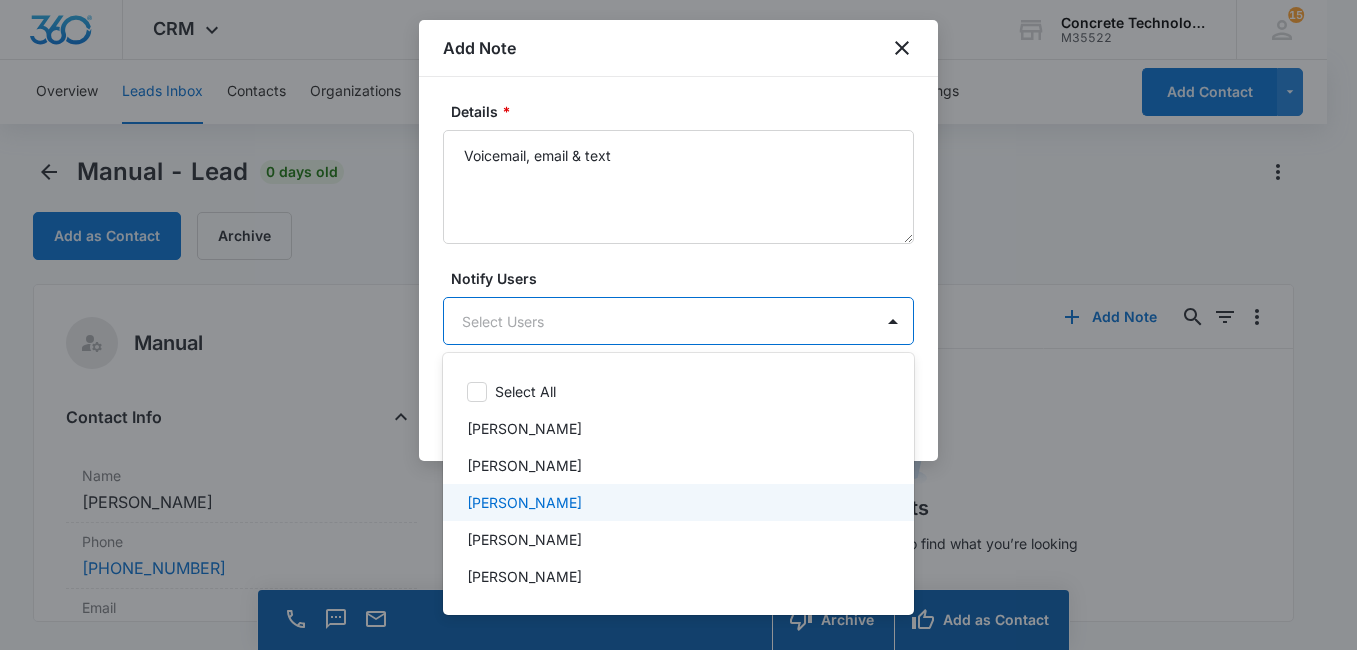
click at [765, 505] on div "[PERSON_NAME]" at bounding box center [677, 502] width 420 height 21
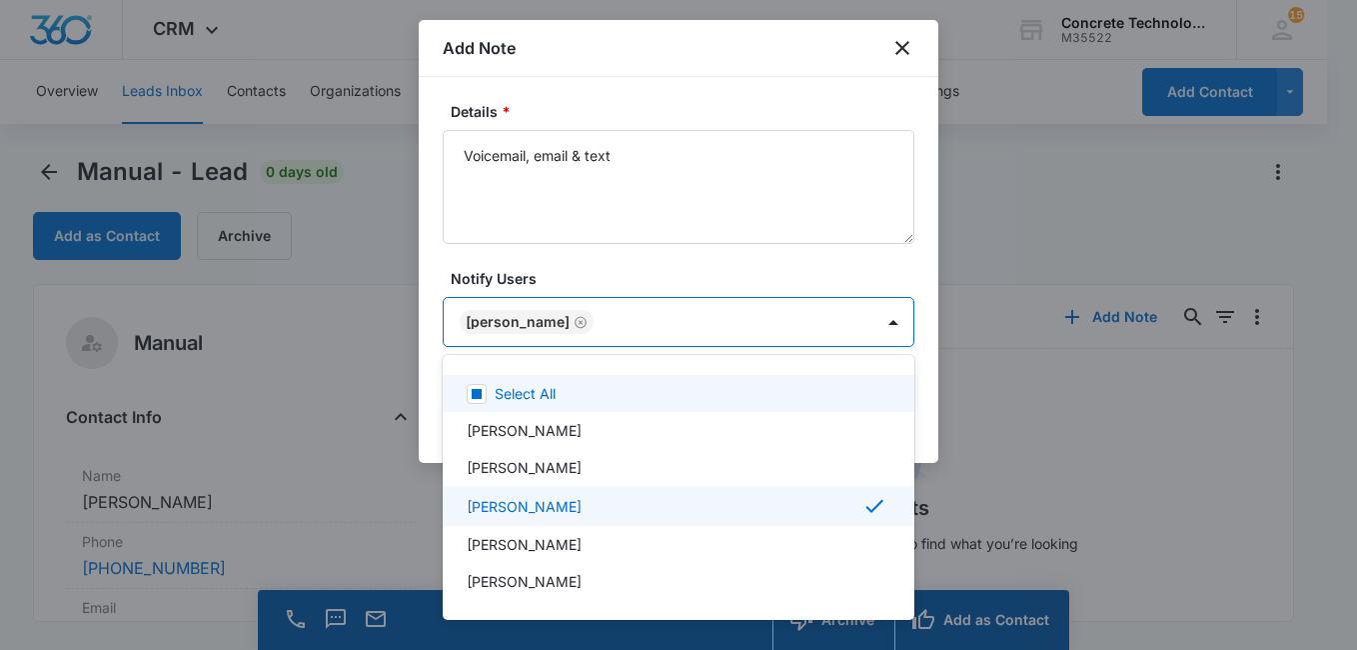
click at [808, 277] on div at bounding box center [678, 325] width 1357 height 650
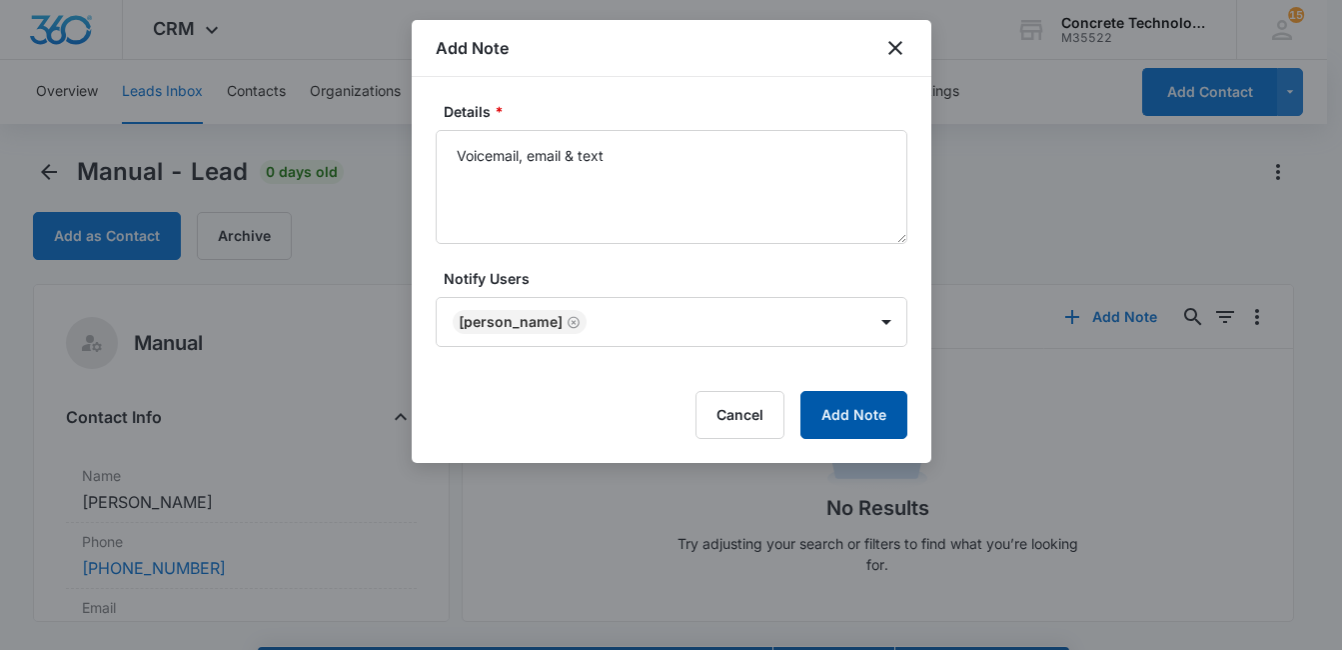
click at [859, 417] on button "Add Note" at bounding box center [853, 415] width 107 height 48
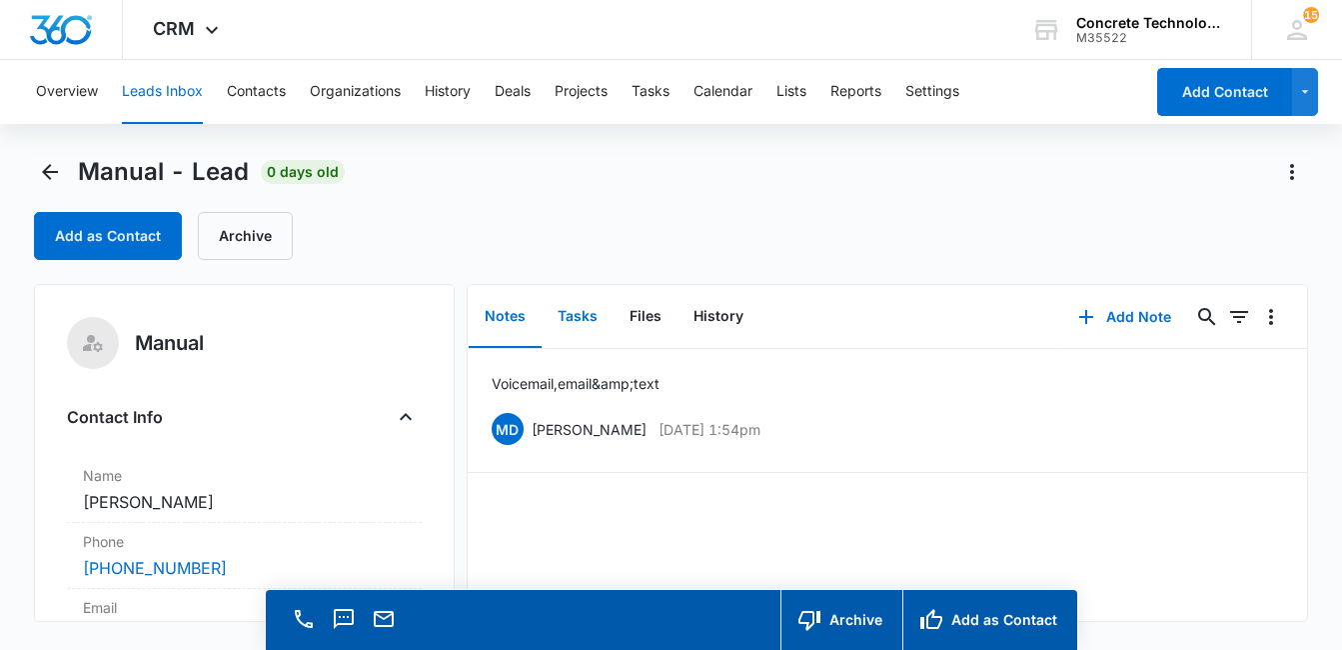
click at [579, 316] on button "Tasks" at bounding box center [578, 317] width 72 height 62
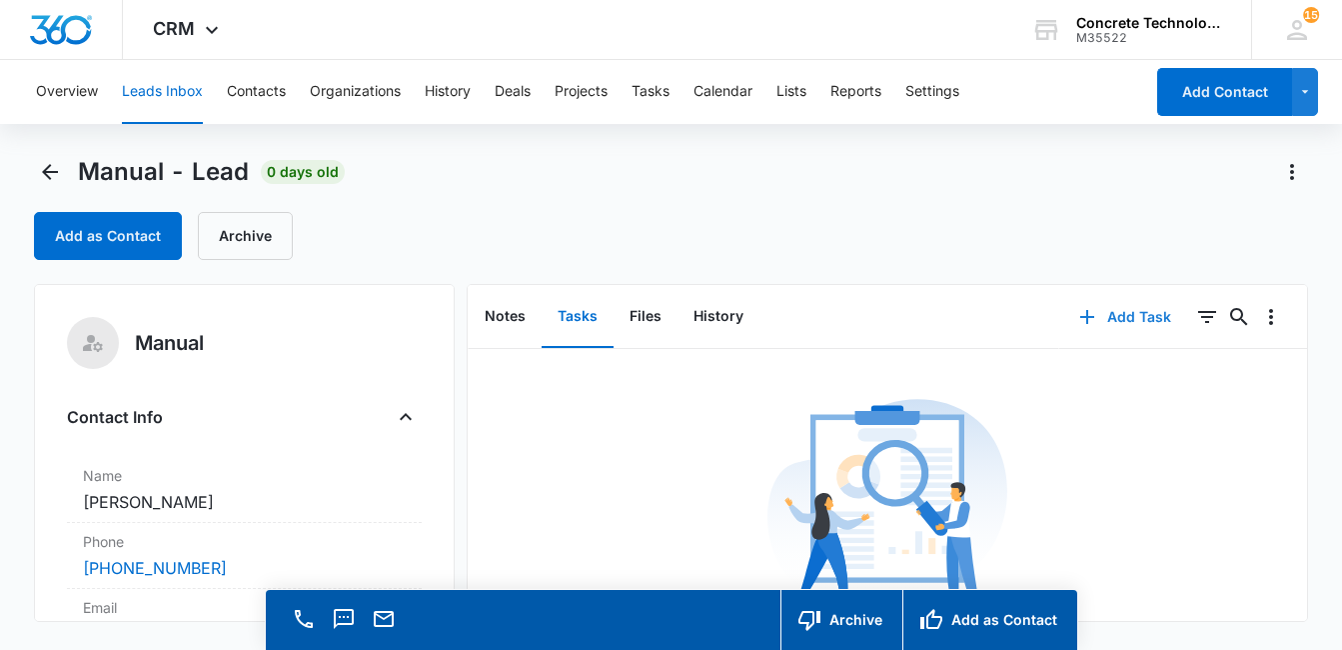
click at [1124, 316] on button "Add Task" at bounding box center [1125, 317] width 132 height 48
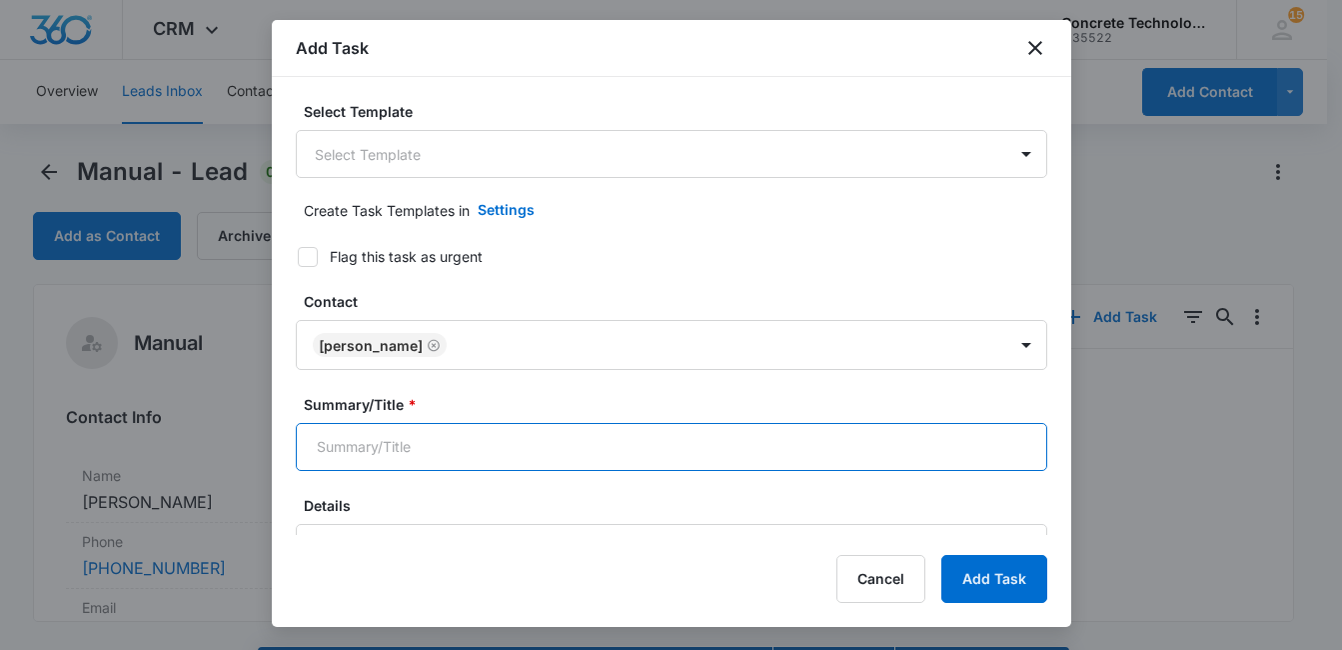
click at [908, 451] on input "Summary/Title *" at bounding box center [671, 447] width 751 height 48
type input "Call 2"
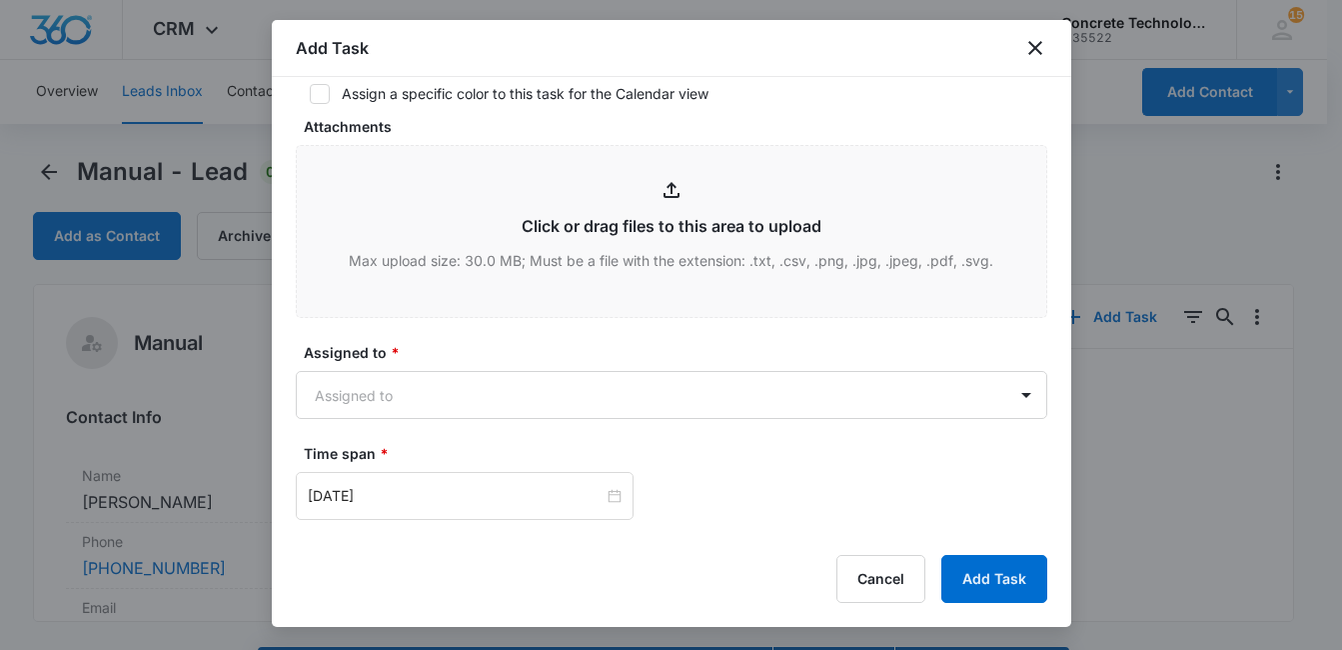
scroll to position [754, 0]
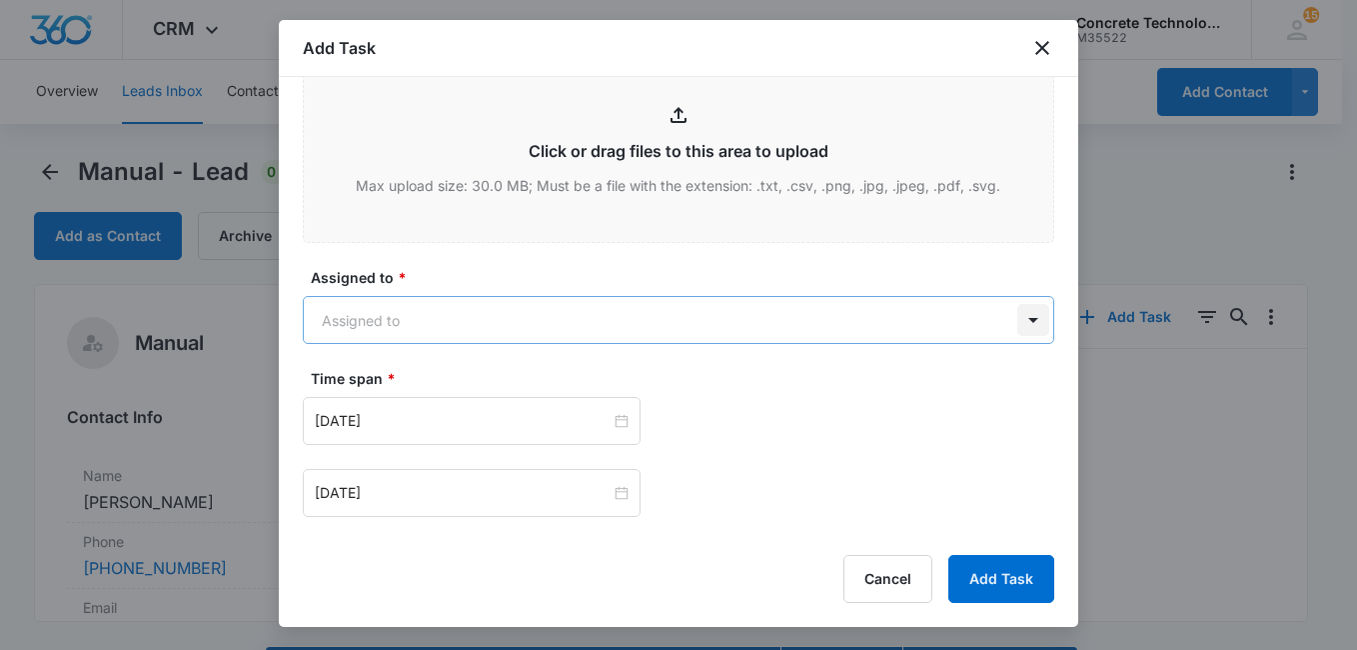
click at [1008, 319] on body "CRM Apps Reputation Websites Forms CRM Email Social Content Ads Intelligence Fi…" at bounding box center [678, 353] width 1357 height 706
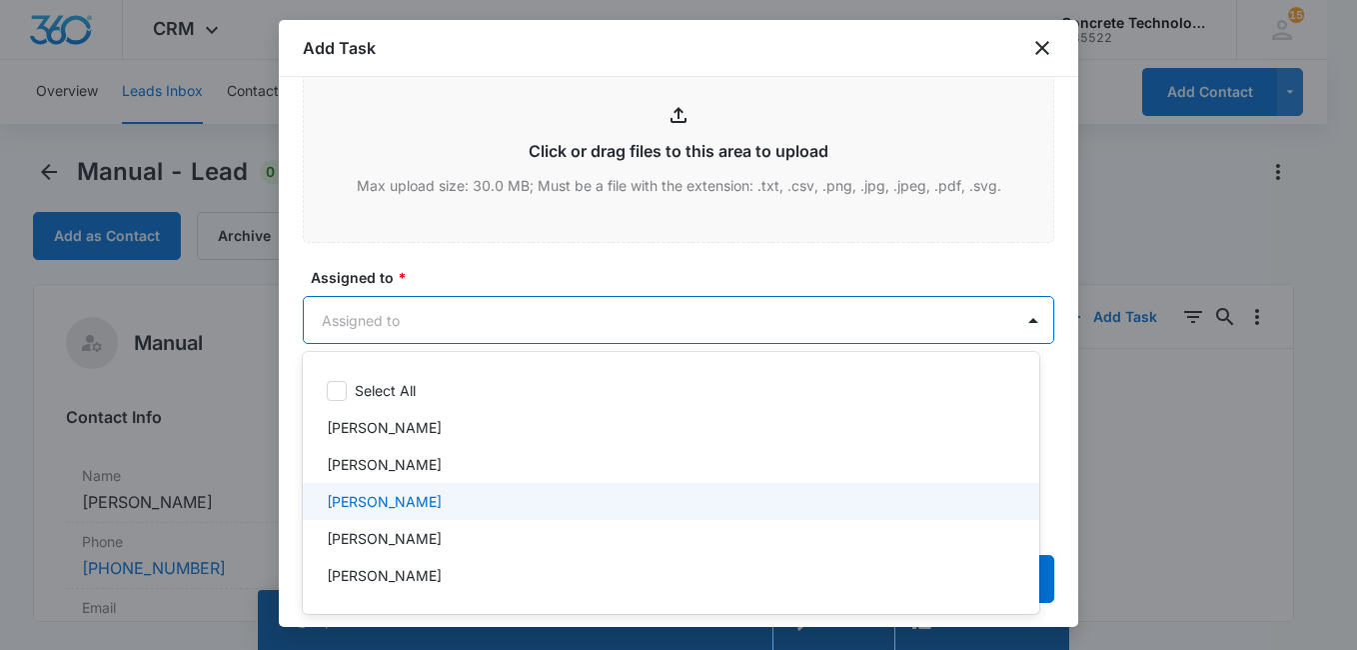
click at [768, 483] on div "[PERSON_NAME]" at bounding box center [671, 501] width 736 height 37
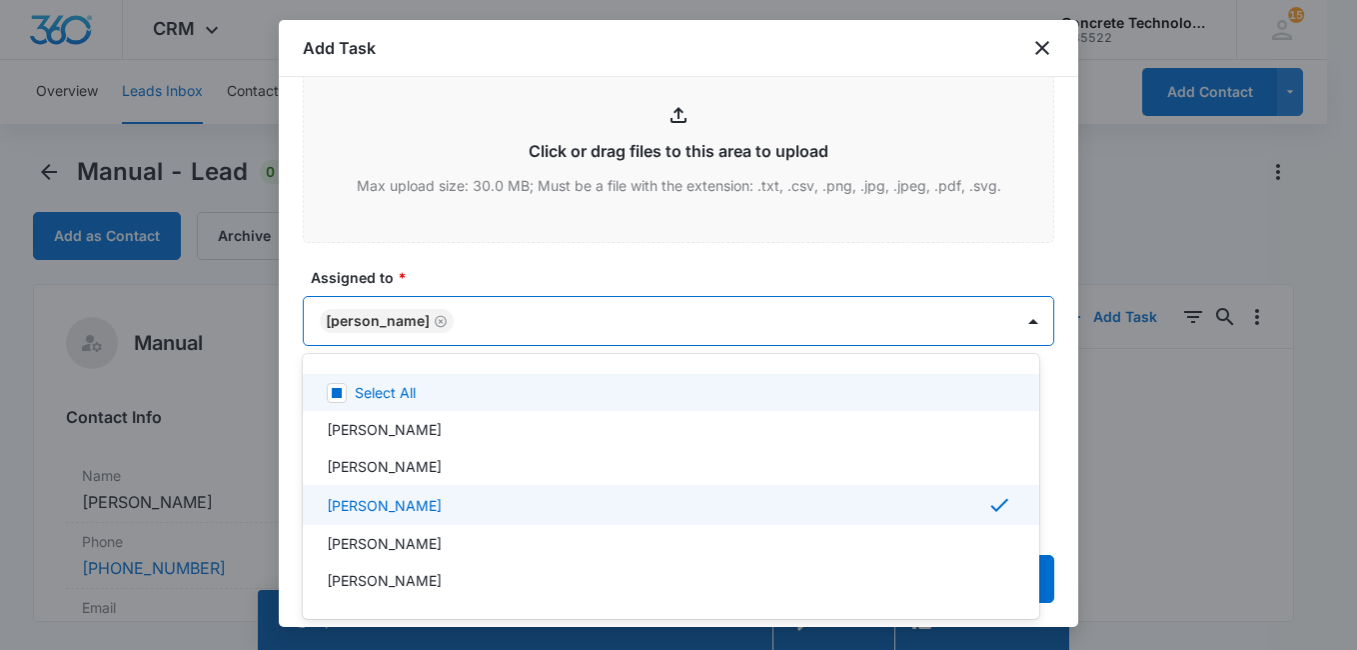
click at [936, 259] on div at bounding box center [678, 325] width 1357 height 650
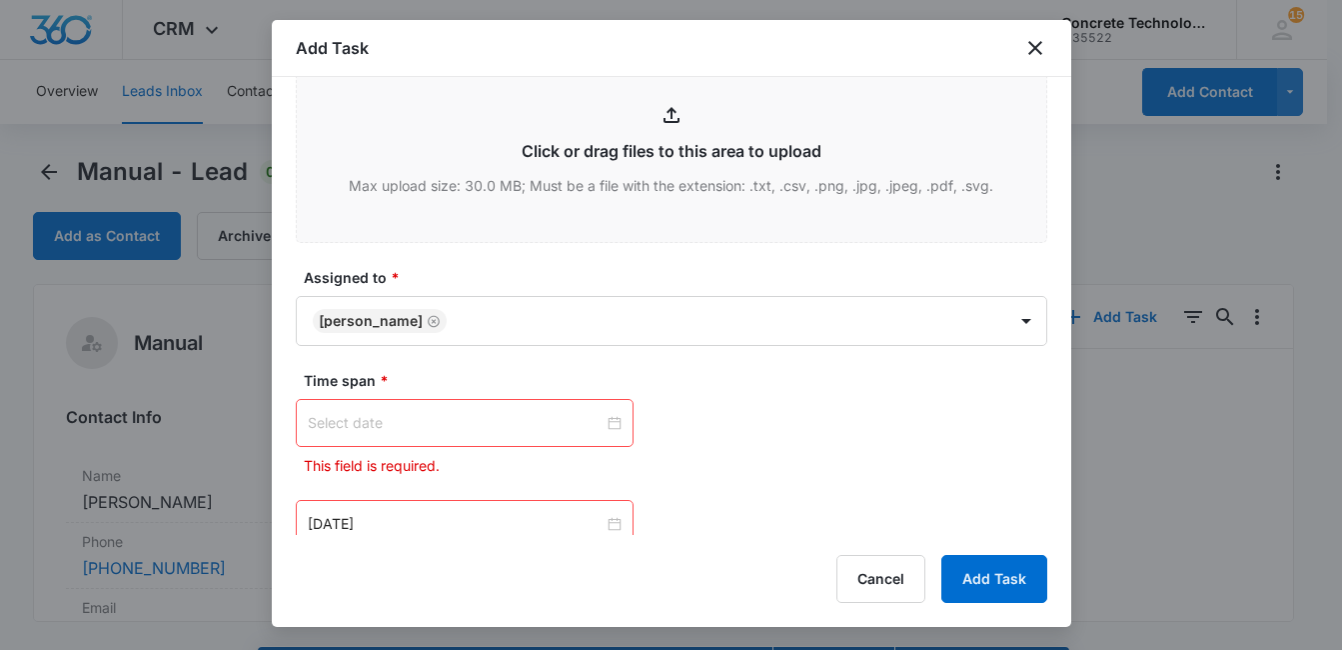
click at [499, 428] on input at bounding box center [456, 423] width 296 height 22
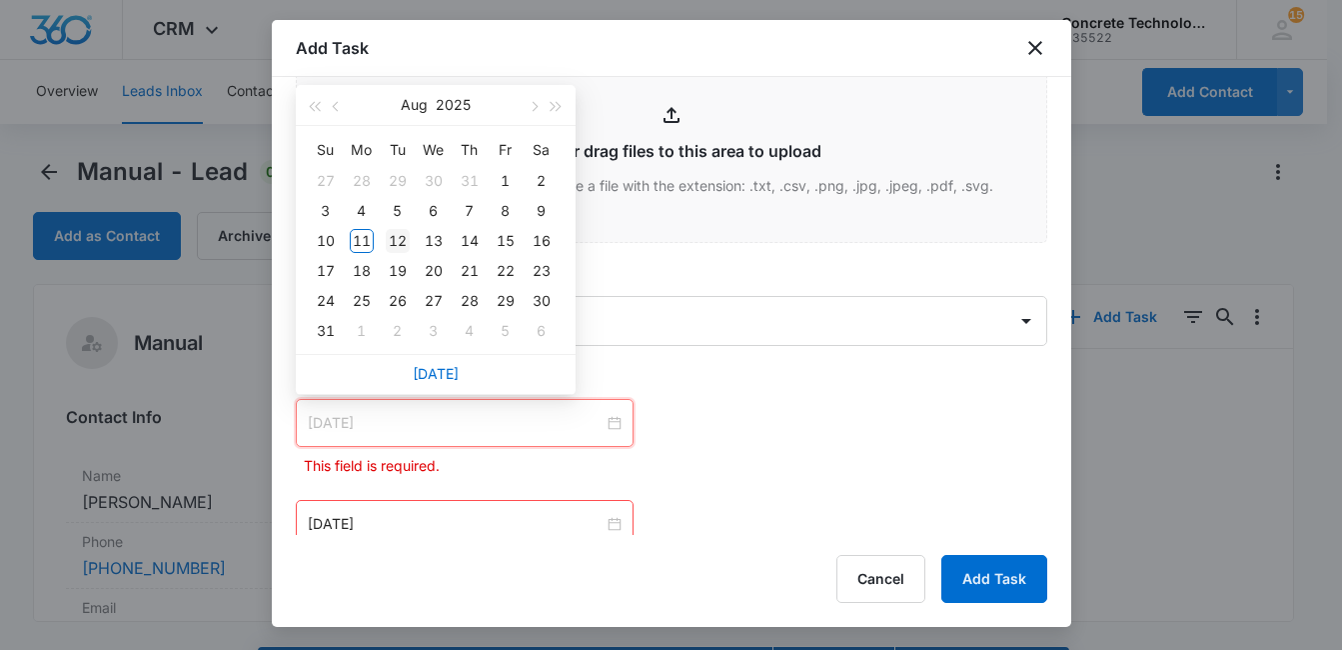
type input "Aug 12, 2025"
click at [405, 238] on div "12" at bounding box center [398, 241] width 24 height 24
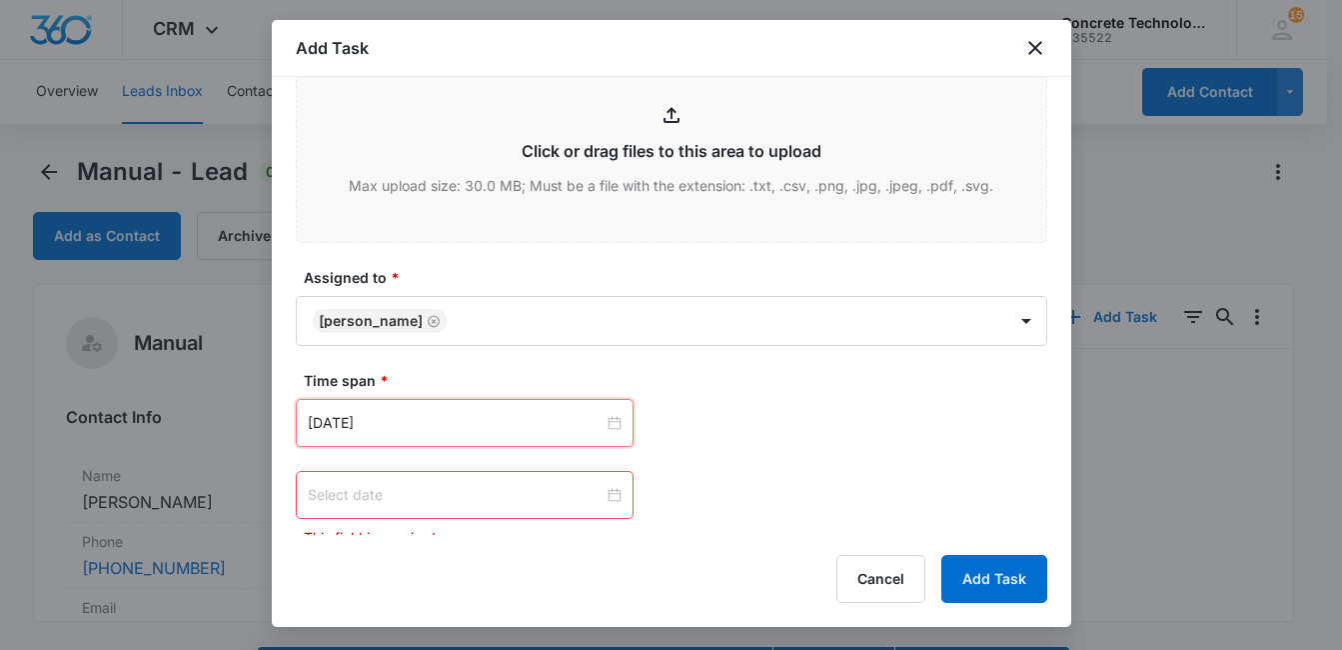
click at [460, 493] on input at bounding box center [456, 495] width 296 height 22
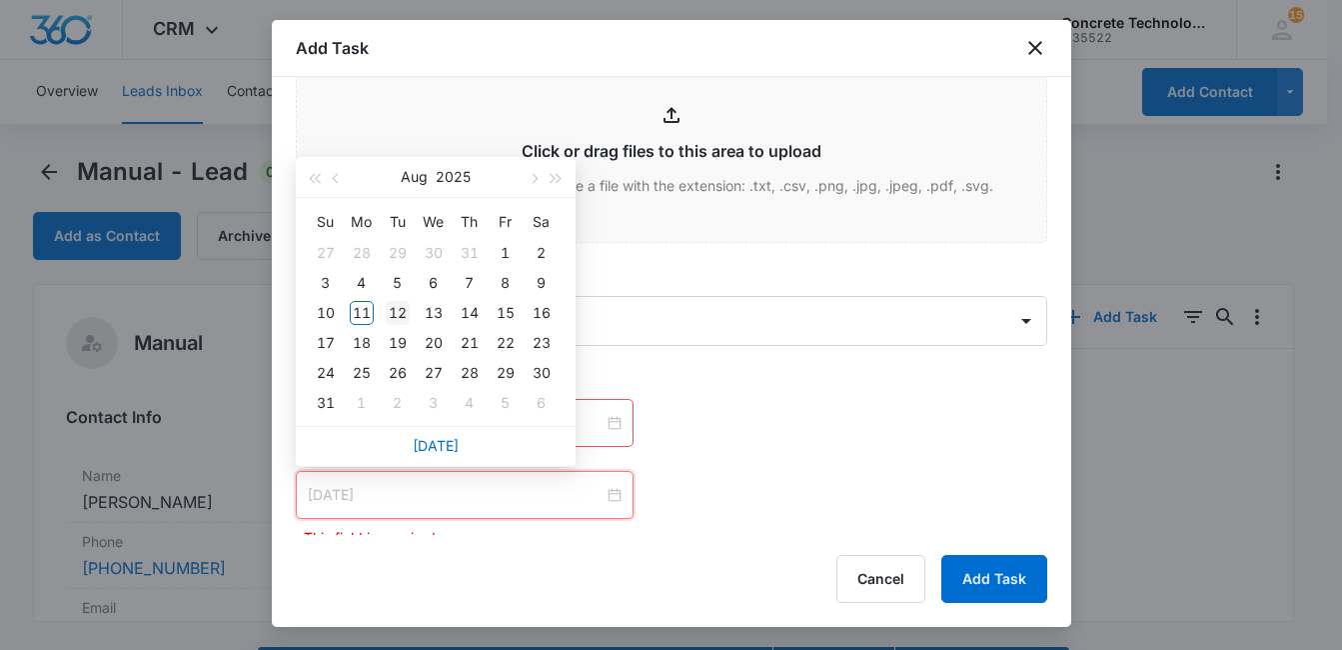
click at [400, 313] on div "12" at bounding box center [398, 313] width 24 height 24
type input "Aug 12, 2025"
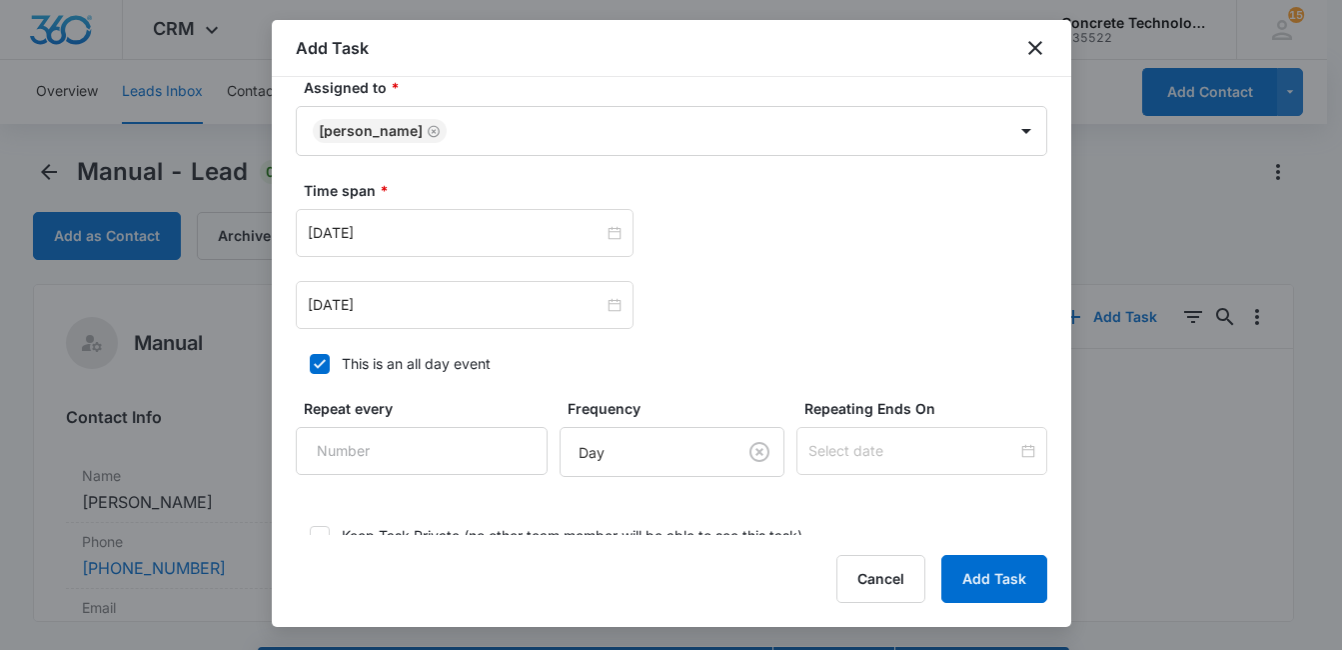
click at [1070, 520] on div "Select Template Select Template Create Task Templates in Settings Flag this tas…" at bounding box center [671, 306] width 799 height 458
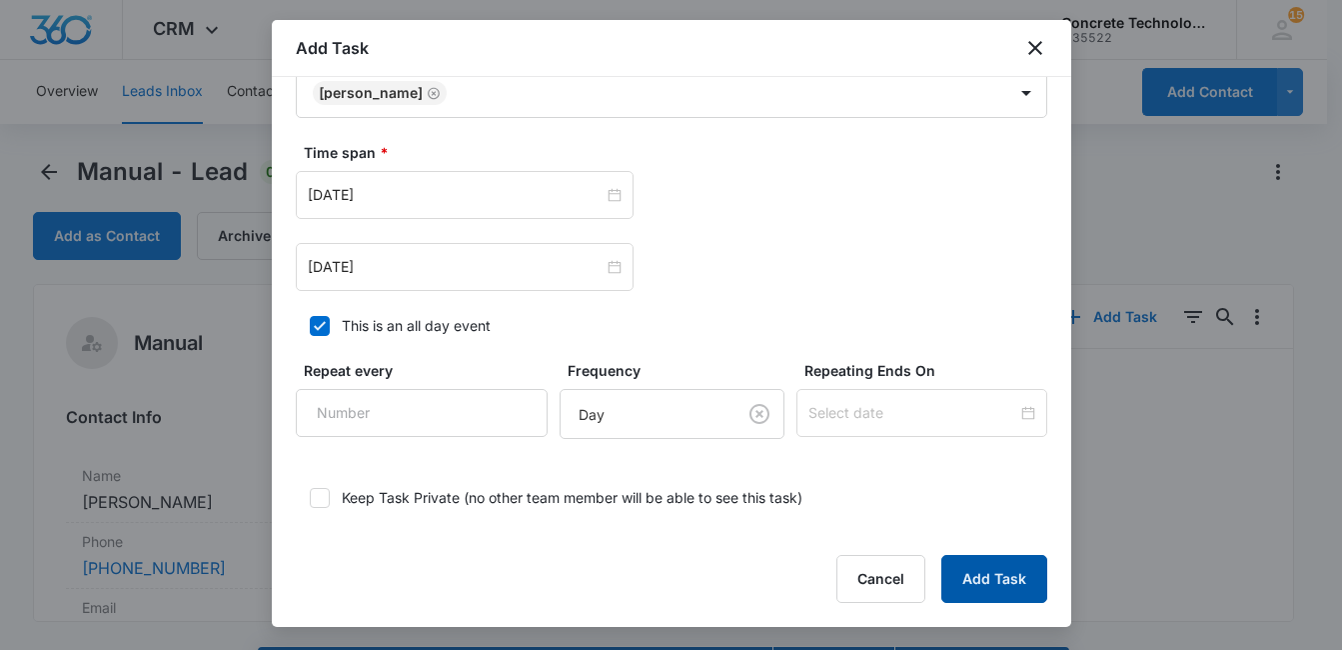
click at [994, 585] on button "Add Task" at bounding box center [994, 579] width 106 height 48
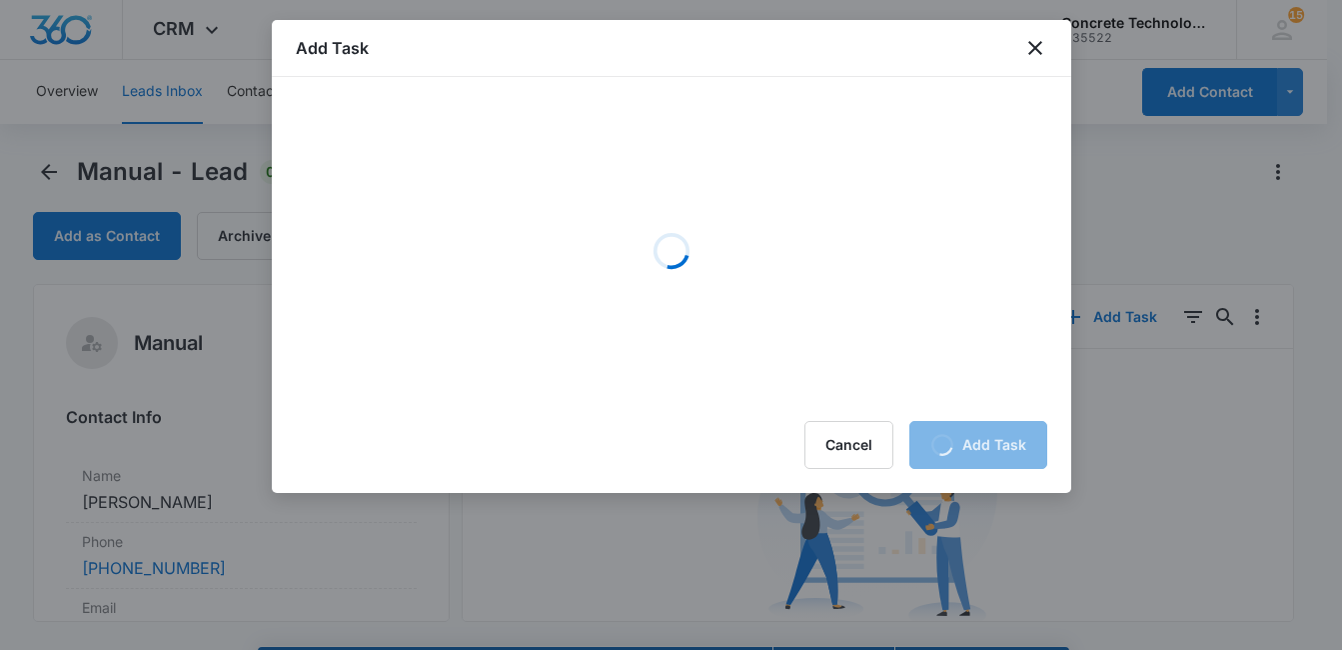
scroll to position [0, 0]
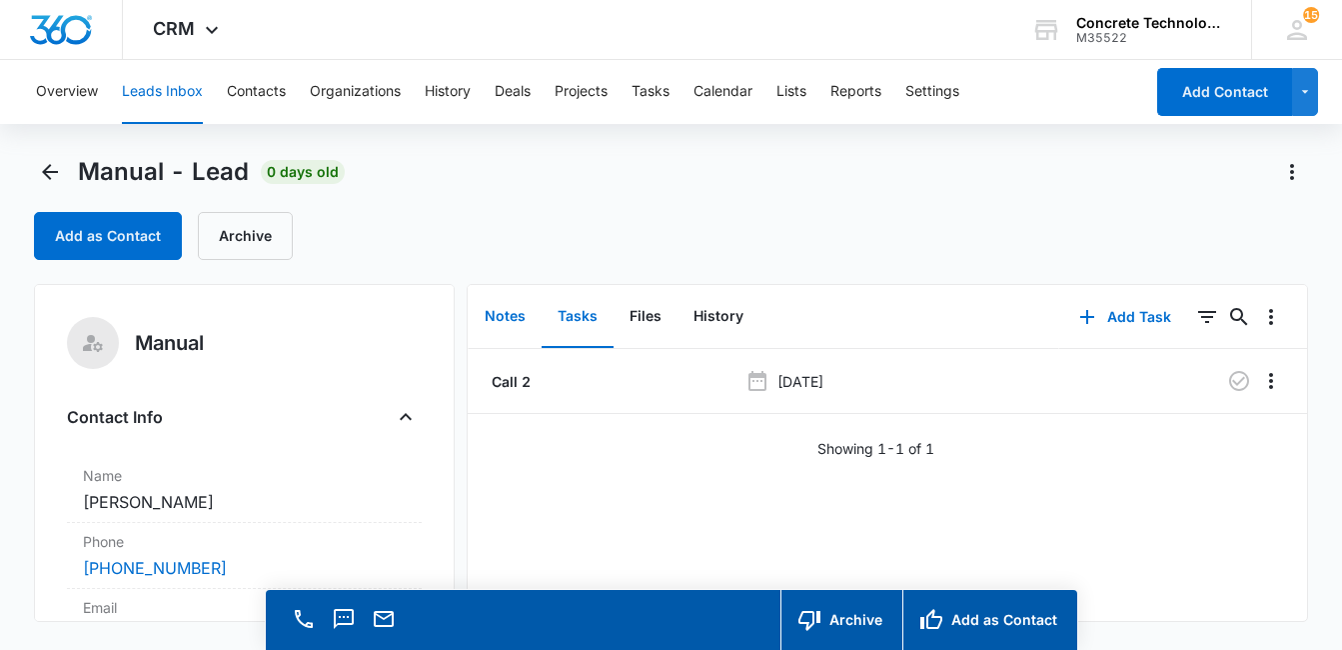
click at [512, 313] on button "Notes" at bounding box center [505, 317] width 73 height 62
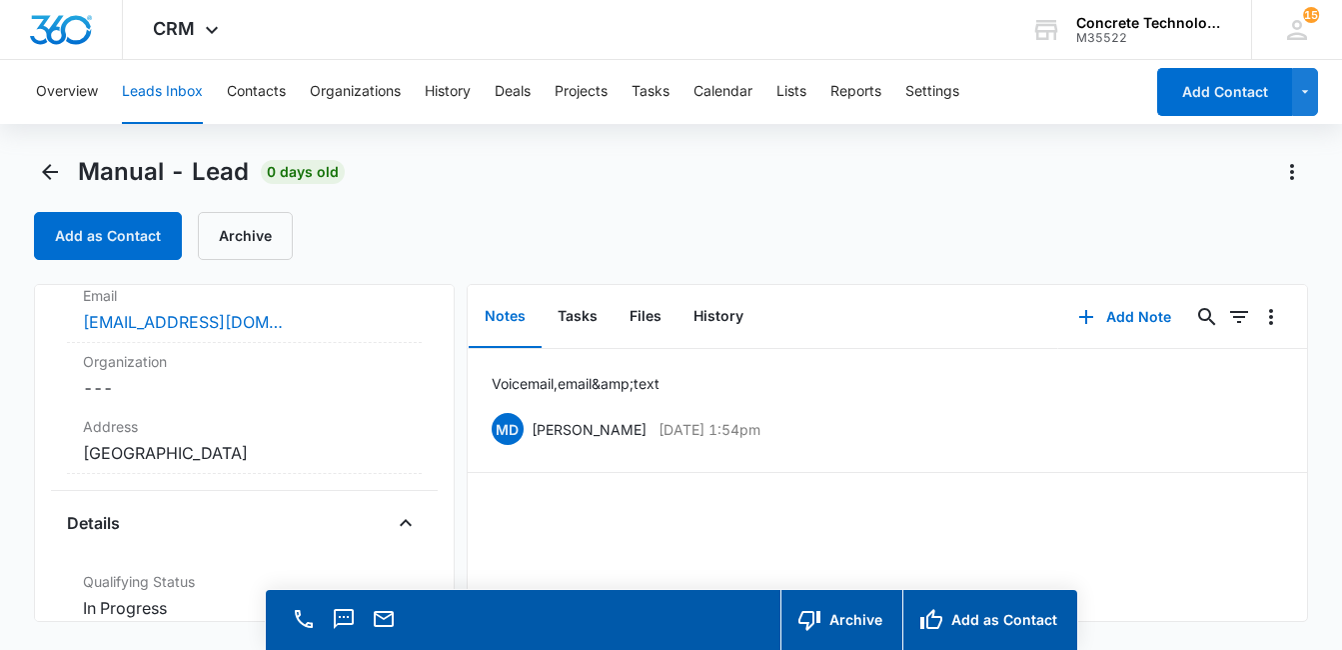
scroll to position [297, 0]
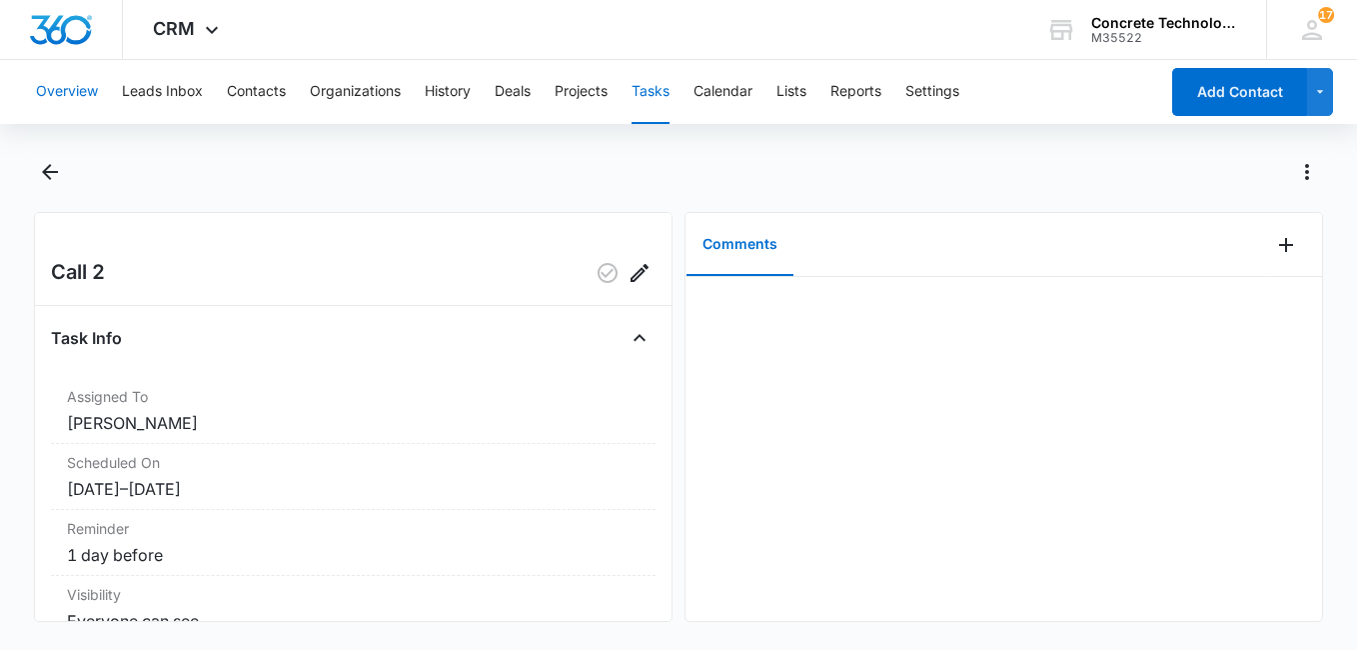
click at [80, 92] on button "Overview" at bounding box center [67, 92] width 62 height 64
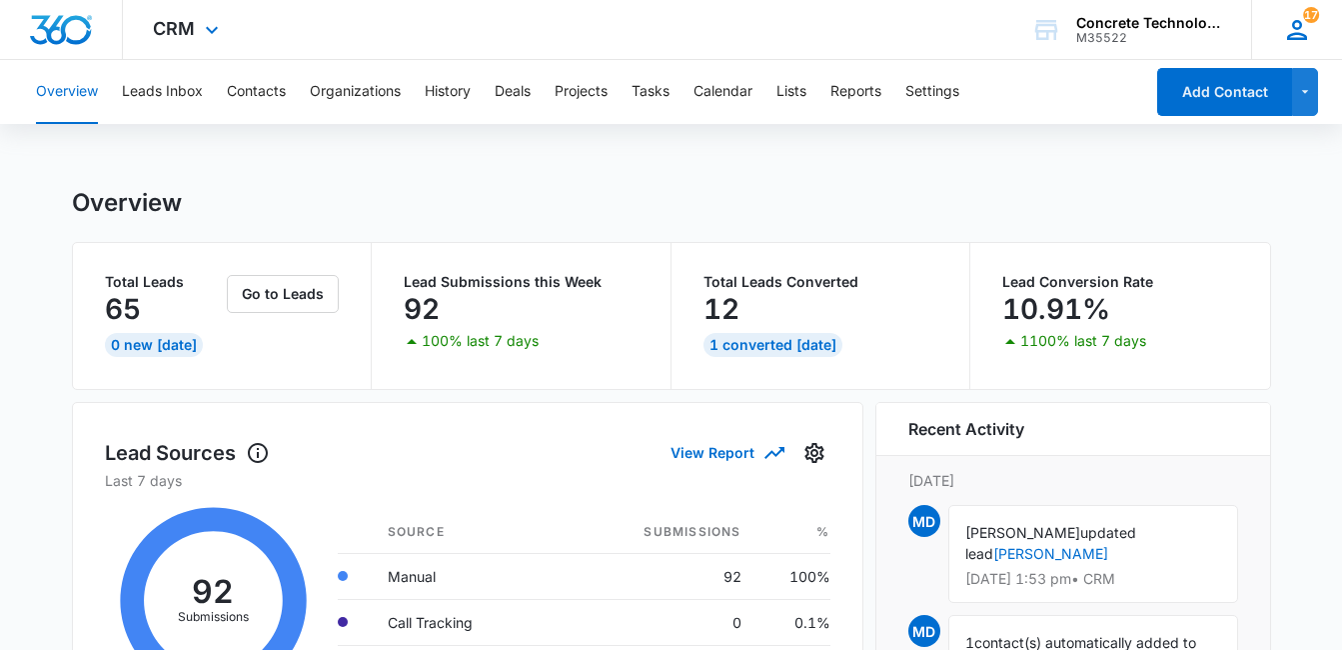
click at [1308, 20] on span "17" at bounding box center [1311, 15] width 16 height 16
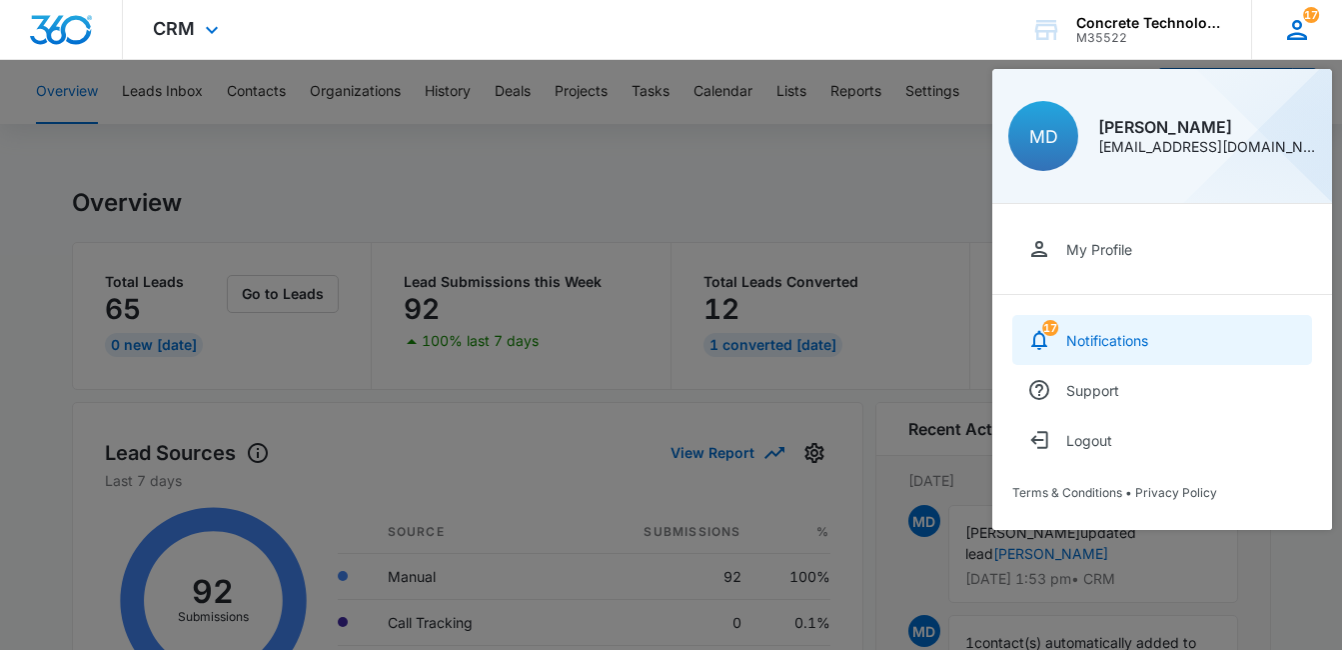
click at [1108, 341] on div "Notifications" at bounding box center [1107, 340] width 82 height 17
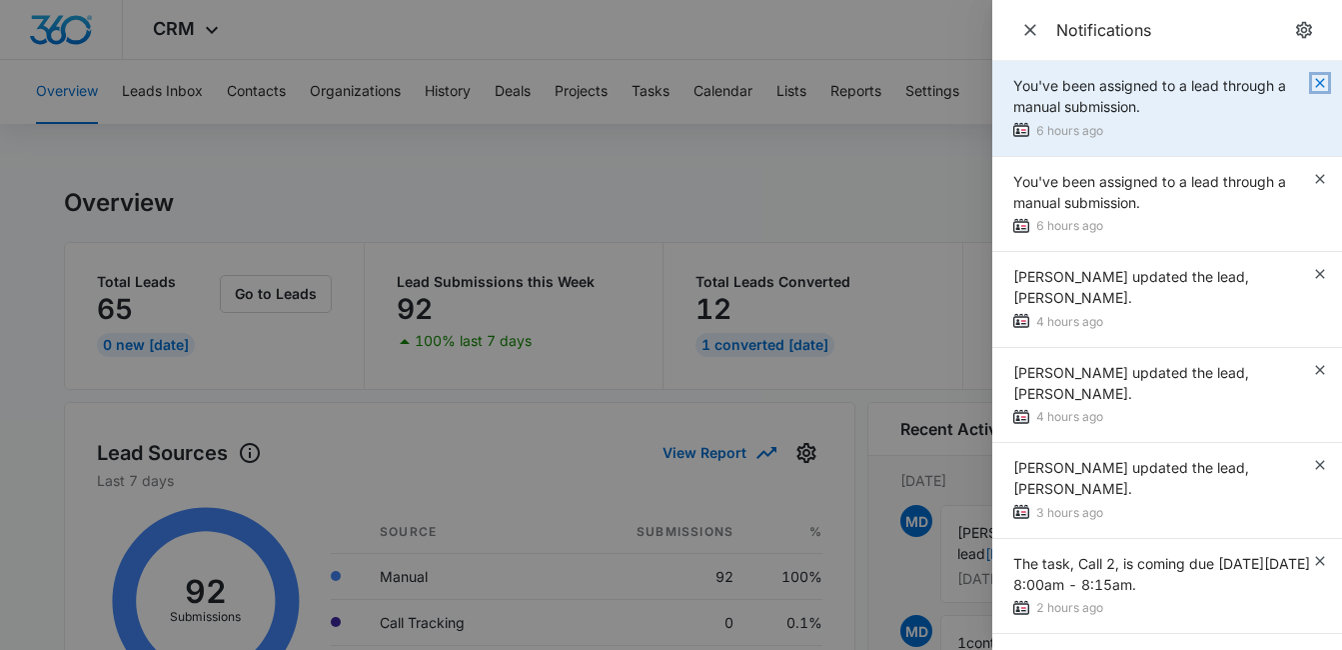
click at [1312, 84] on icon "button" at bounding box center [1320, 83] width 16 height 16
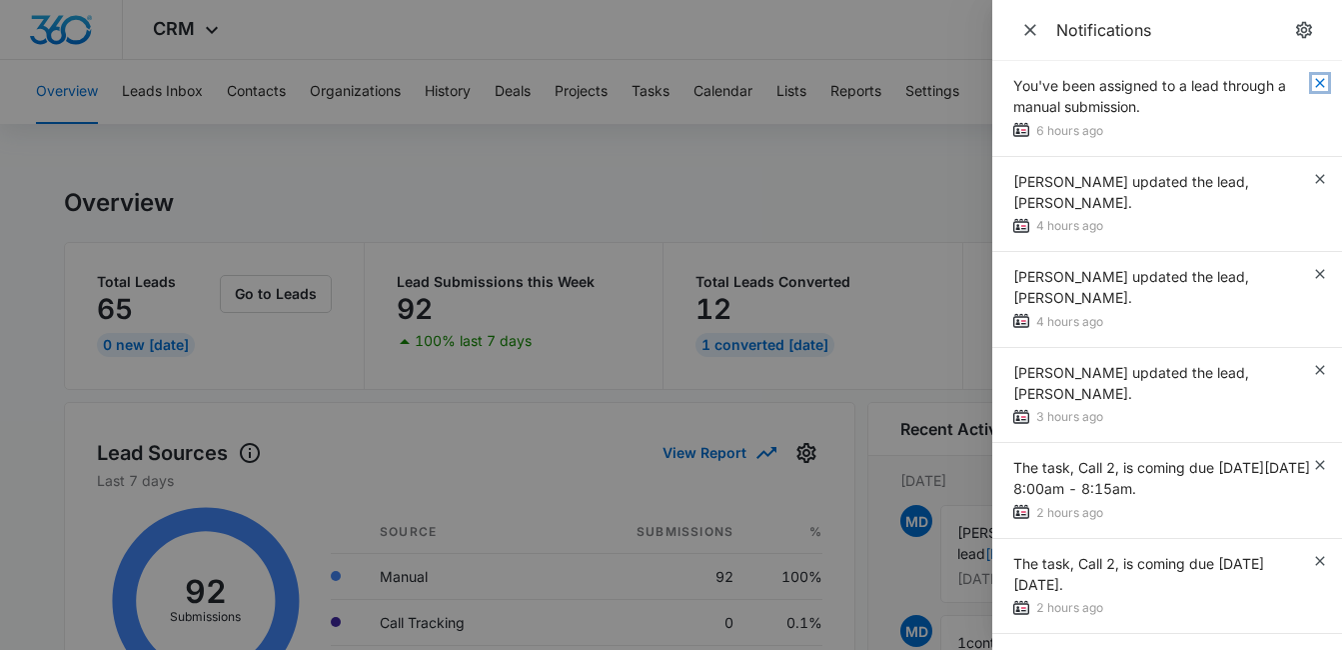
click at [1312, 84] on icon "button" at bounding box center [1320, 83] width 16 height 16
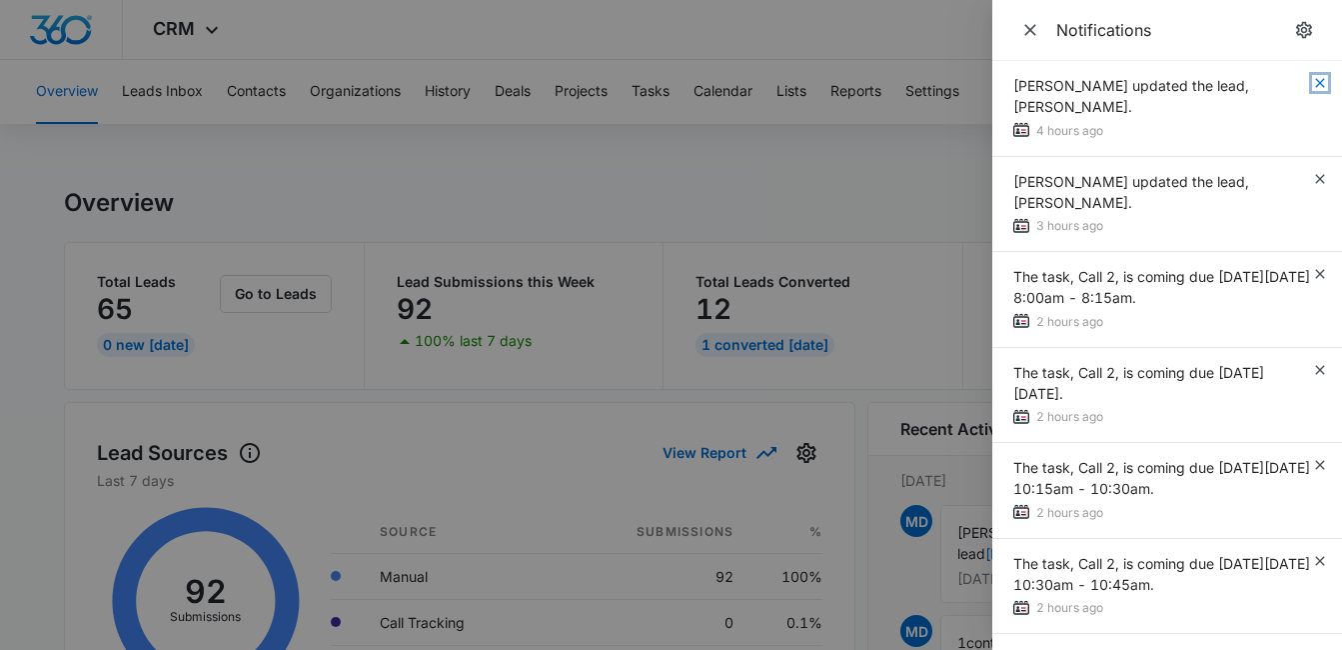
click at [1312, 84] on icon "button" at bounding box center [1320, 83] width 16 height 16
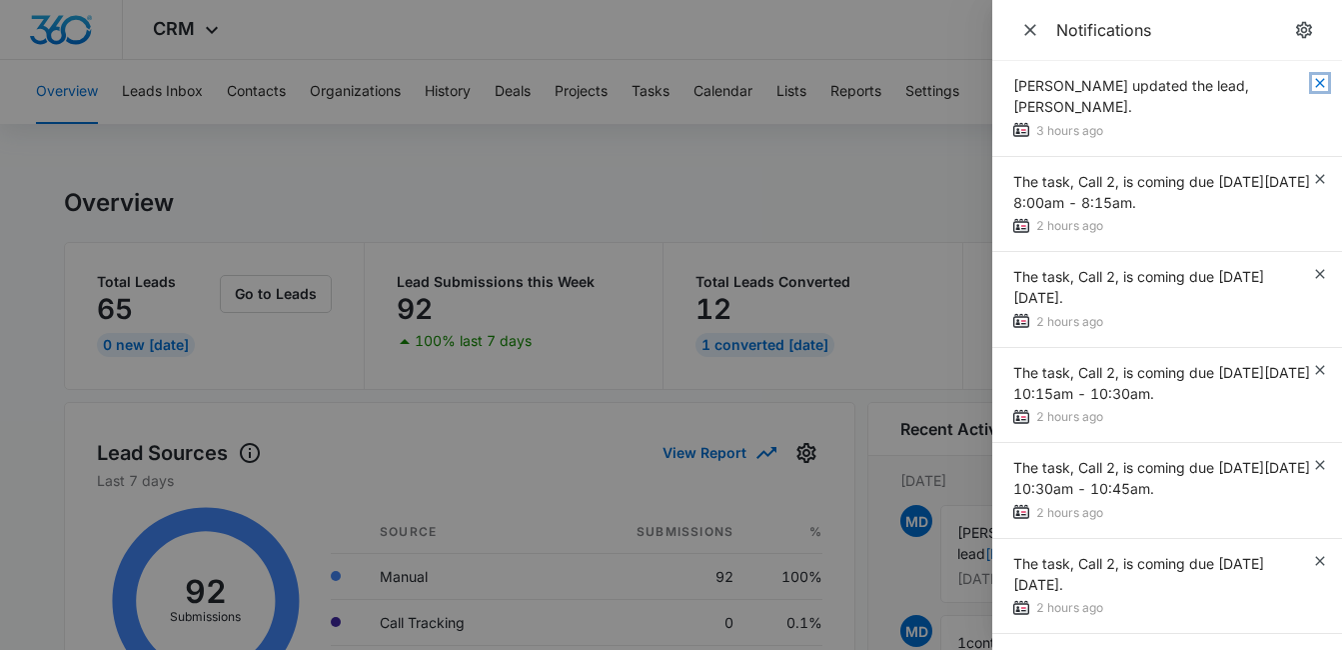
click at [1312, 84] on icon "button" at bounding box center [1320, 83] width 16 height 16
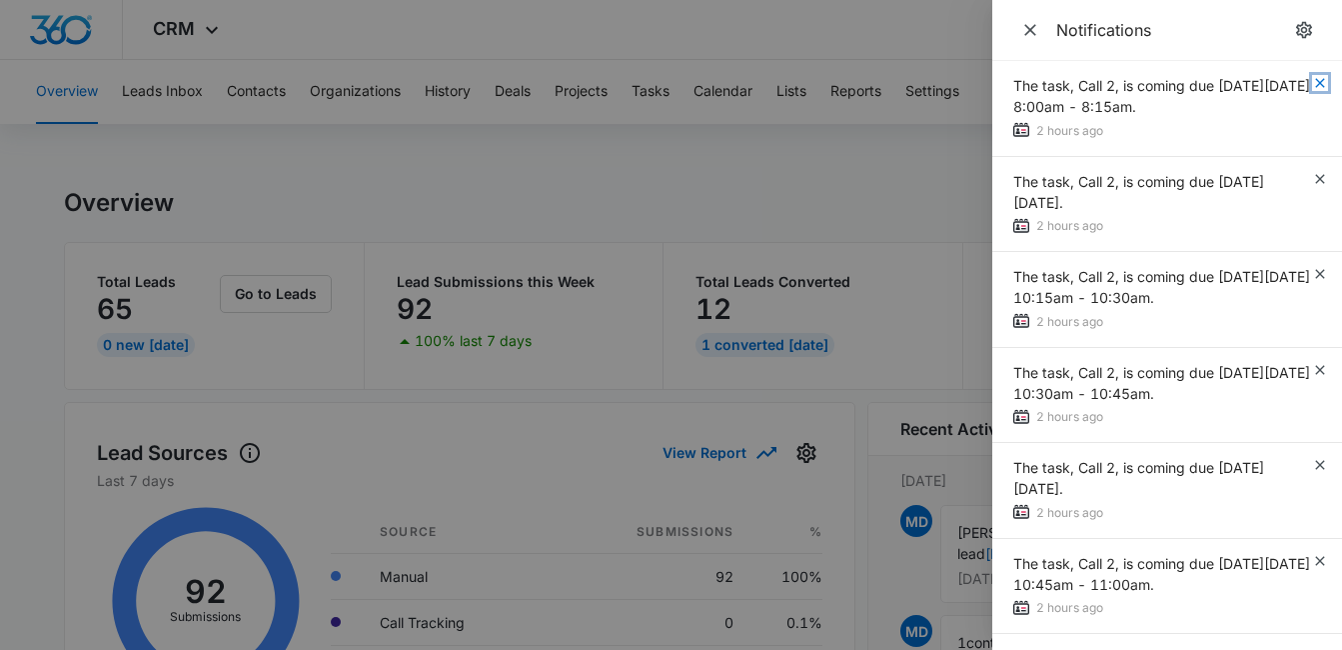
click at [1312, 84] on icon "button" at bounding box center [1320, 83] width 16 height 16
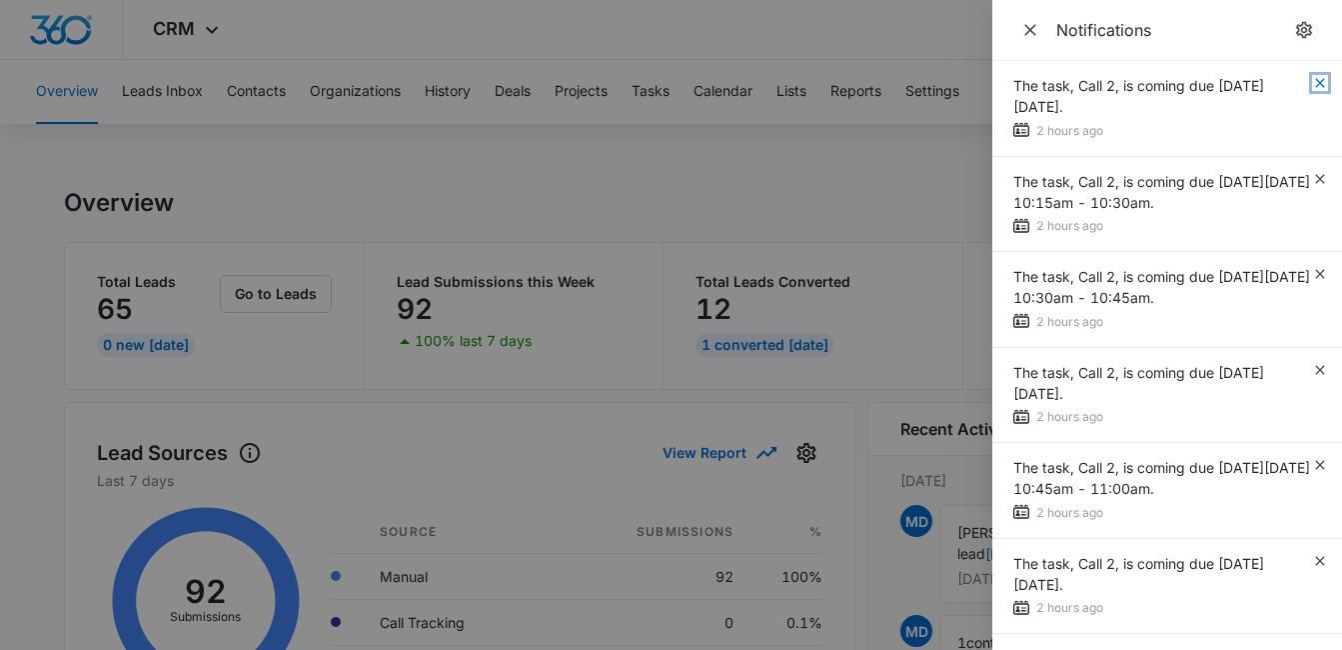
click at [1312, 84] on icon "button" at bounding box center [1320, 83] width 16 height 16
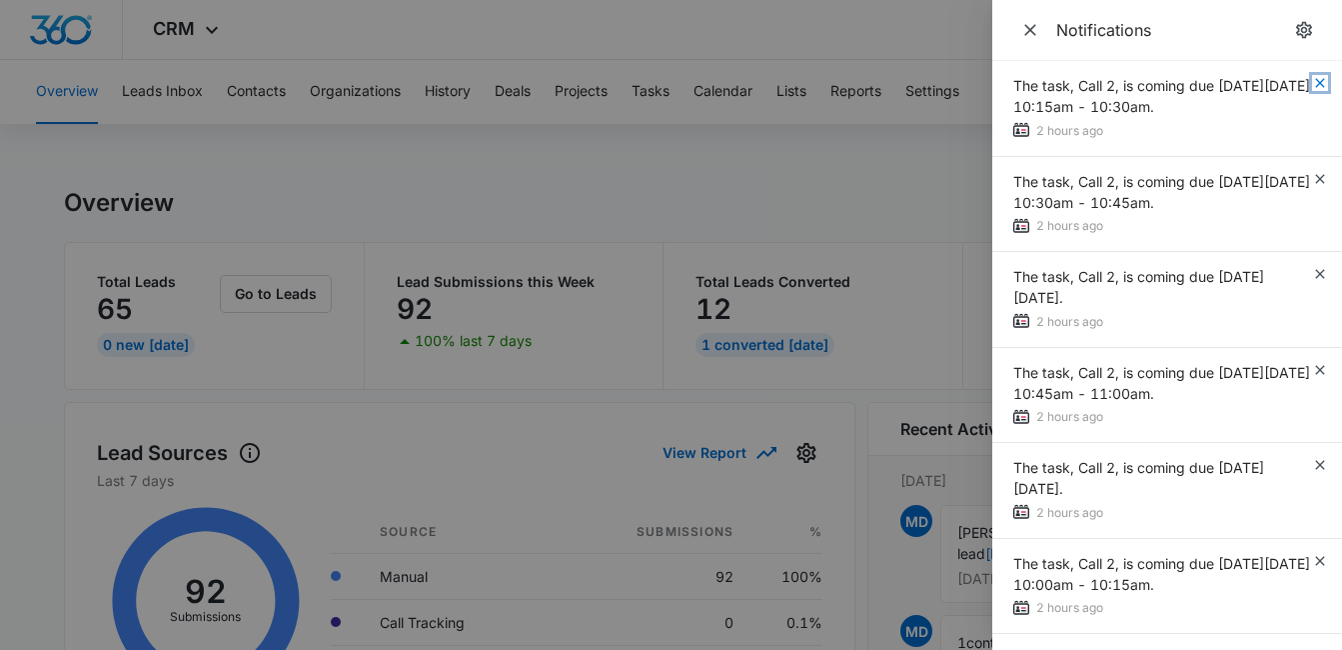
click at [1312, 84] on icon "button" at bounding box center [1320, 83] width 16 height 16
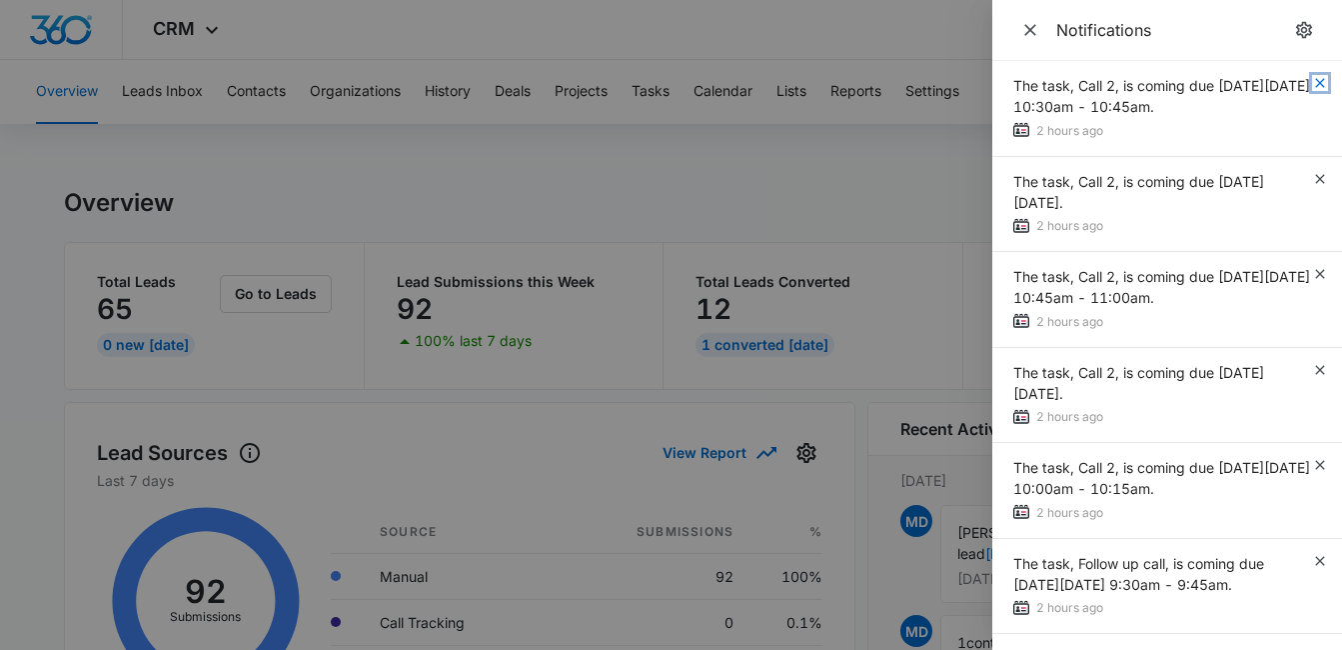
click at [1312, 84] on icon "button" at bounding box center [1320, 83] width 16 height 16
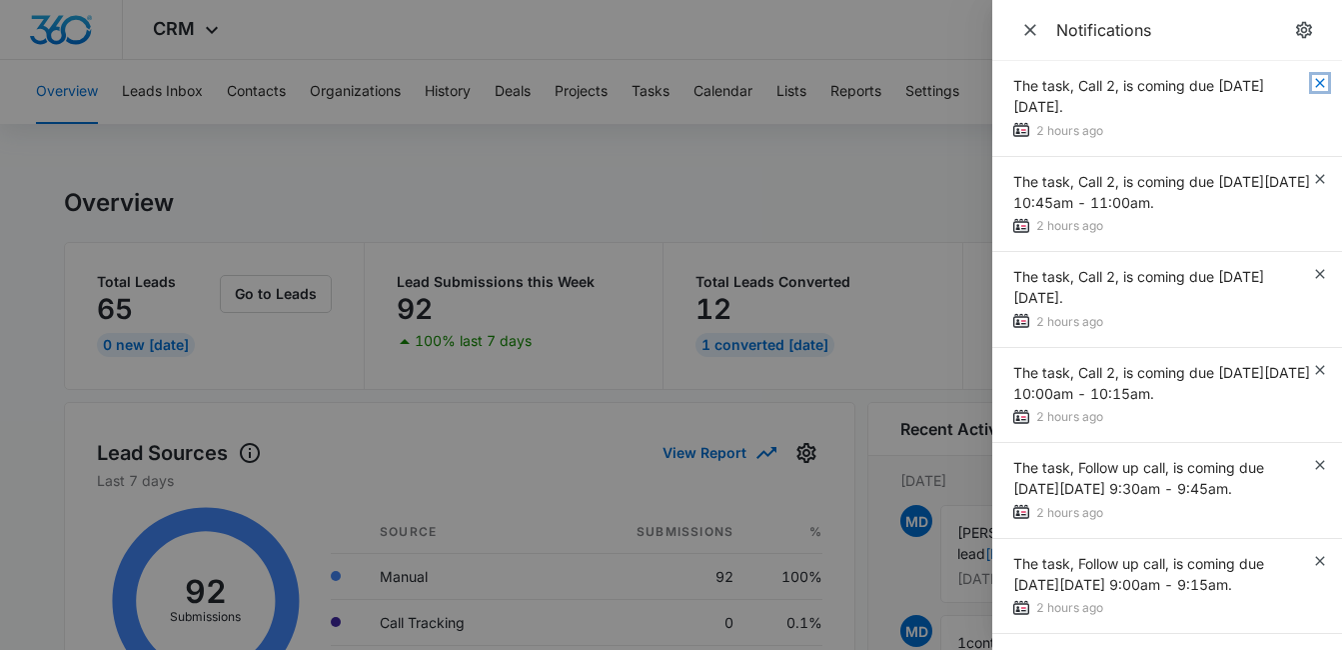
click at [1312, 84] on icon "button" at bounding box center [1320, 83] width 16 height 16
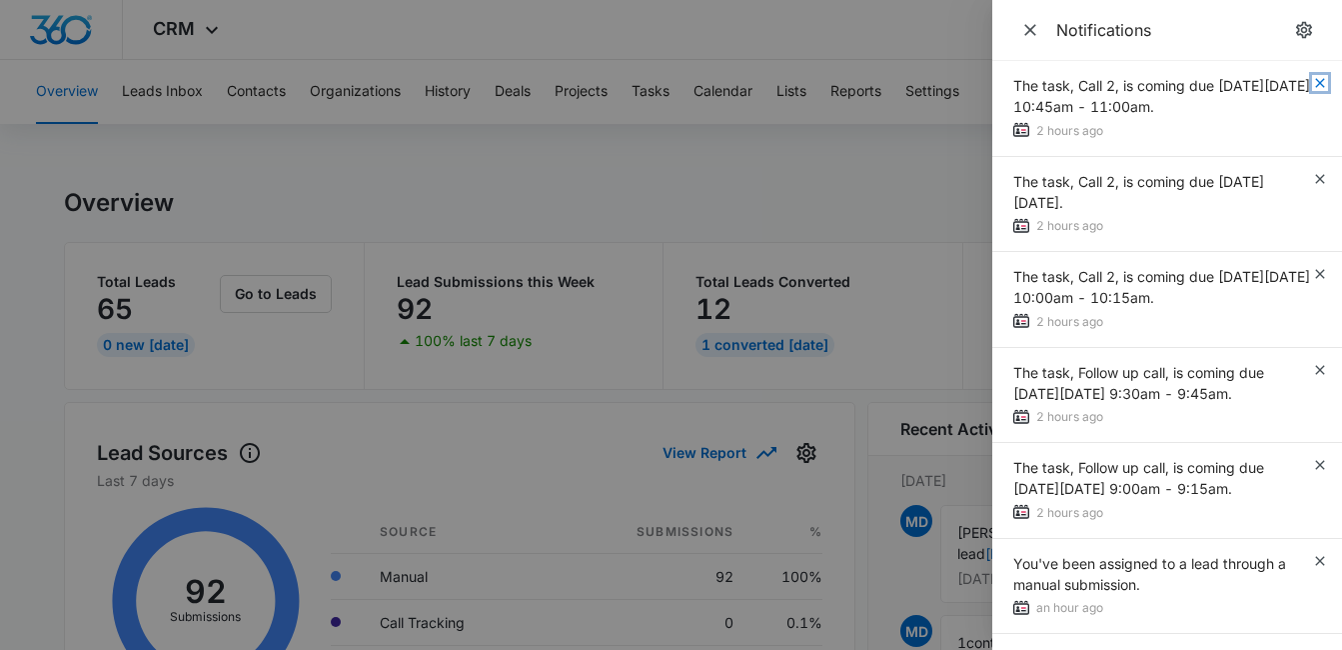
click at [1312, 84] on icon "button" at bounding box center [1320, 83] width 16 height 16
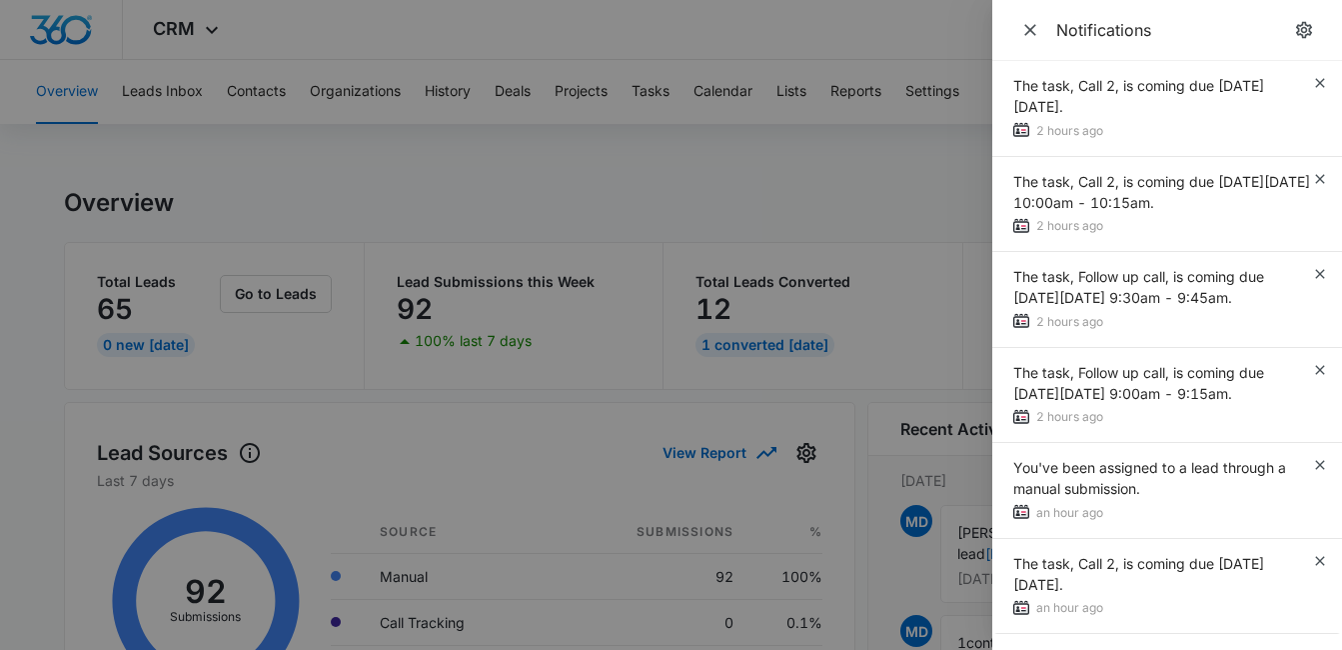
click at [1303, 84] on div "The task, Call 2, is coming due on Mon Aug 11, 2025." at bounding box center [1162, 96] width 299 height 42
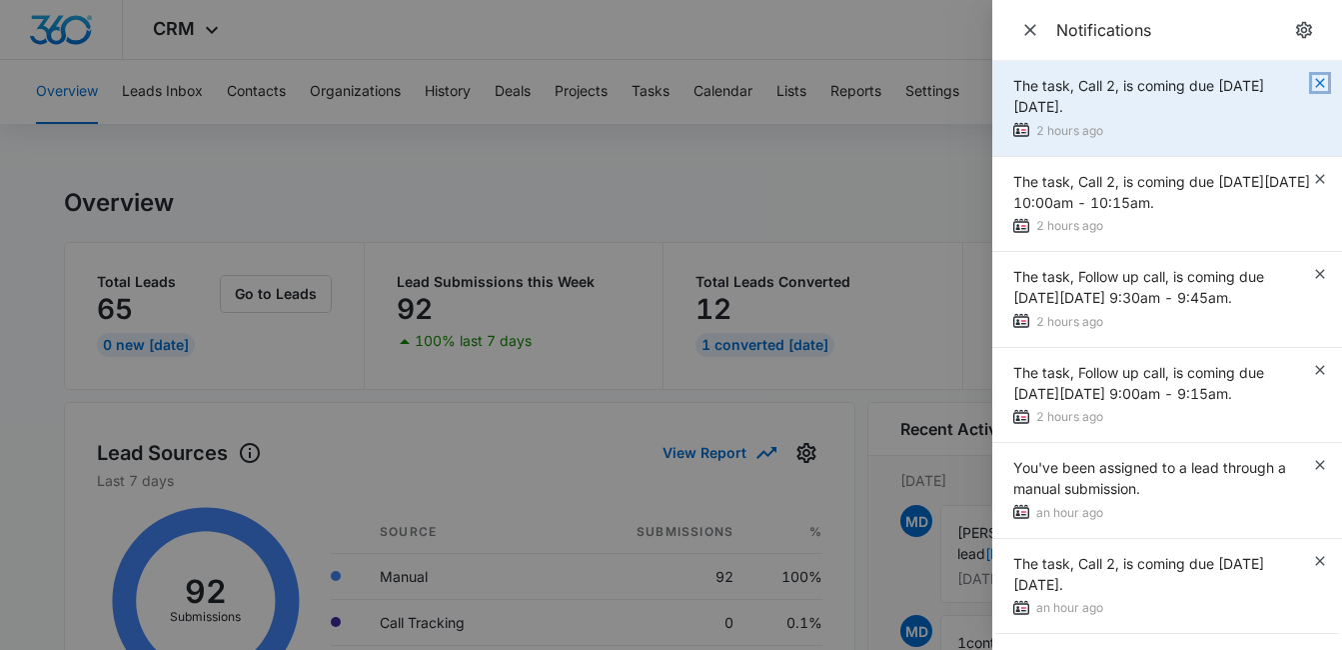
click at [1322, 83] on icon "button" at bounding box center [1320, 83] width 16 height 16
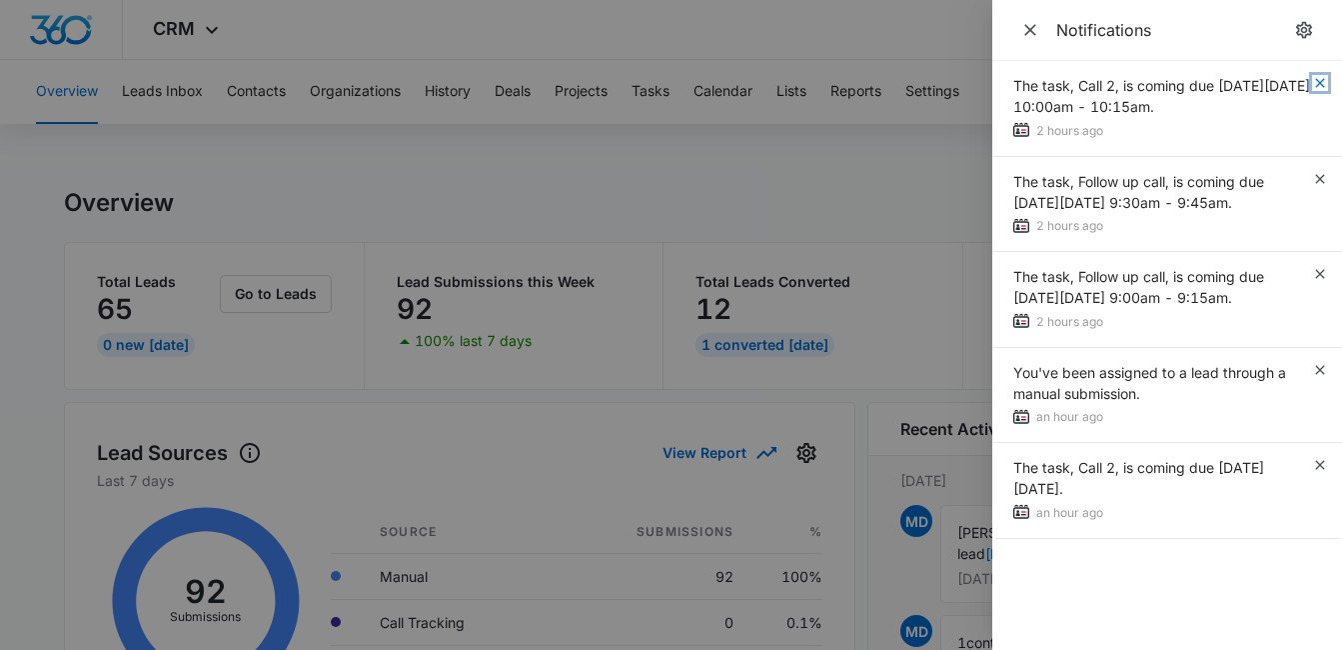
click at [1322, 83] on icon "button" at bounding box center [1320, 83] width 16 height 16
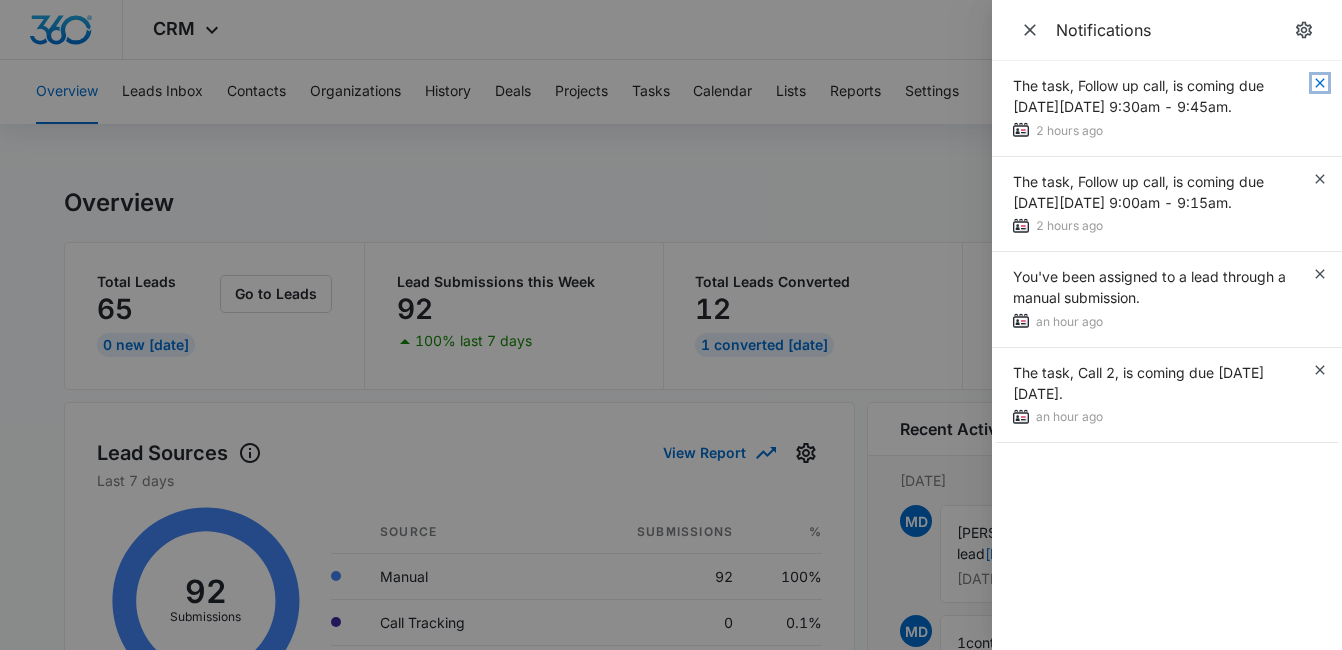
click at [1322, 83] on icon "button" at bounding box center [1320, 83] width 16 height 16
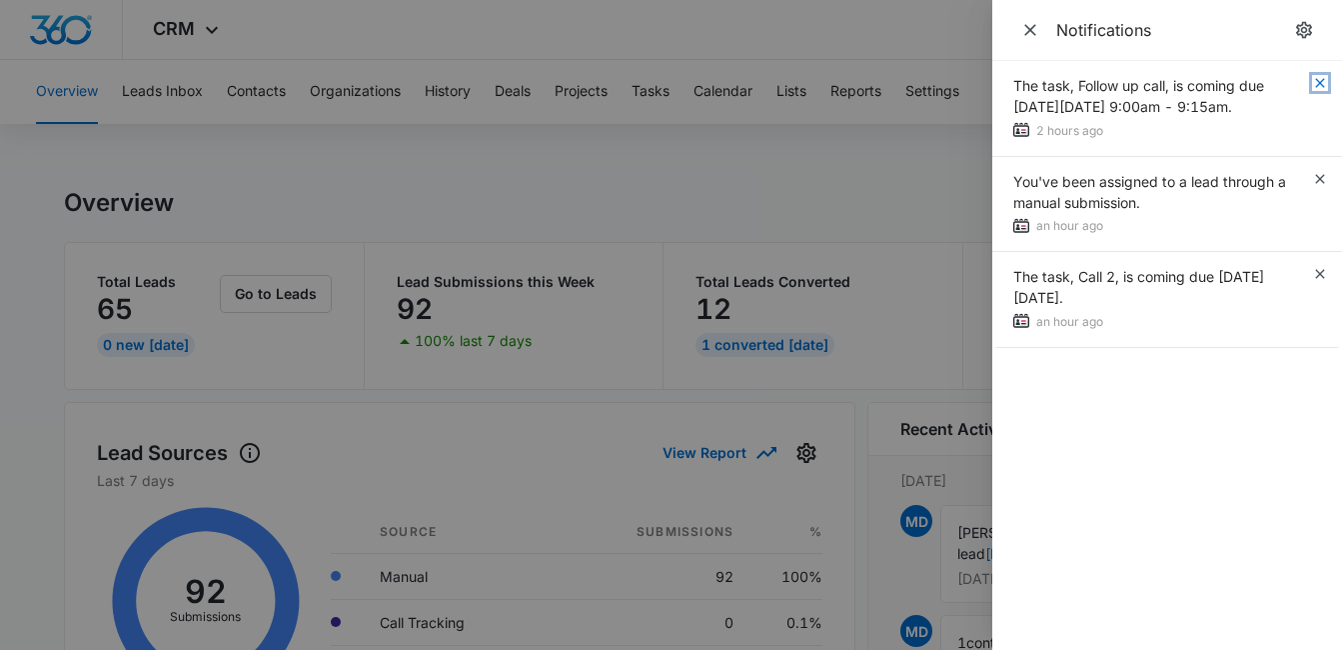
click at [1322, 83] on icon "button" at bounding box center [1320, 83] width 16 height 16
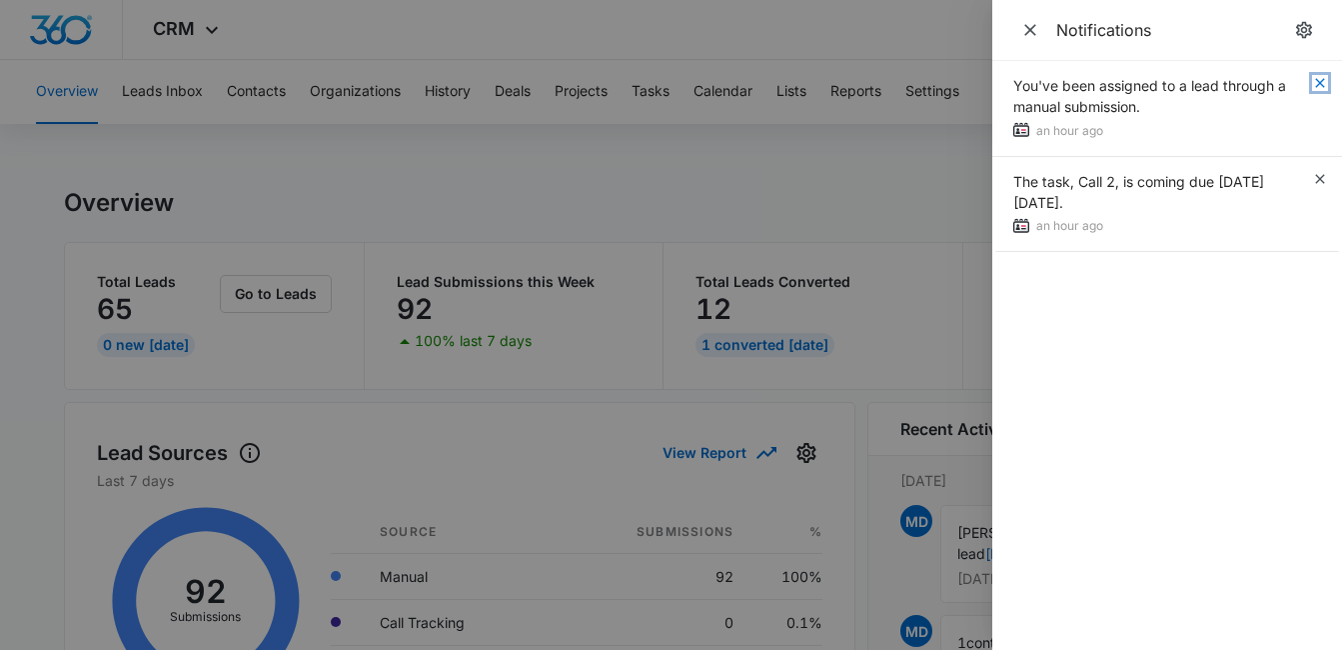
click at [1322, 83] on icon "button" at bounding box center [1320, 83] width 16 height 16
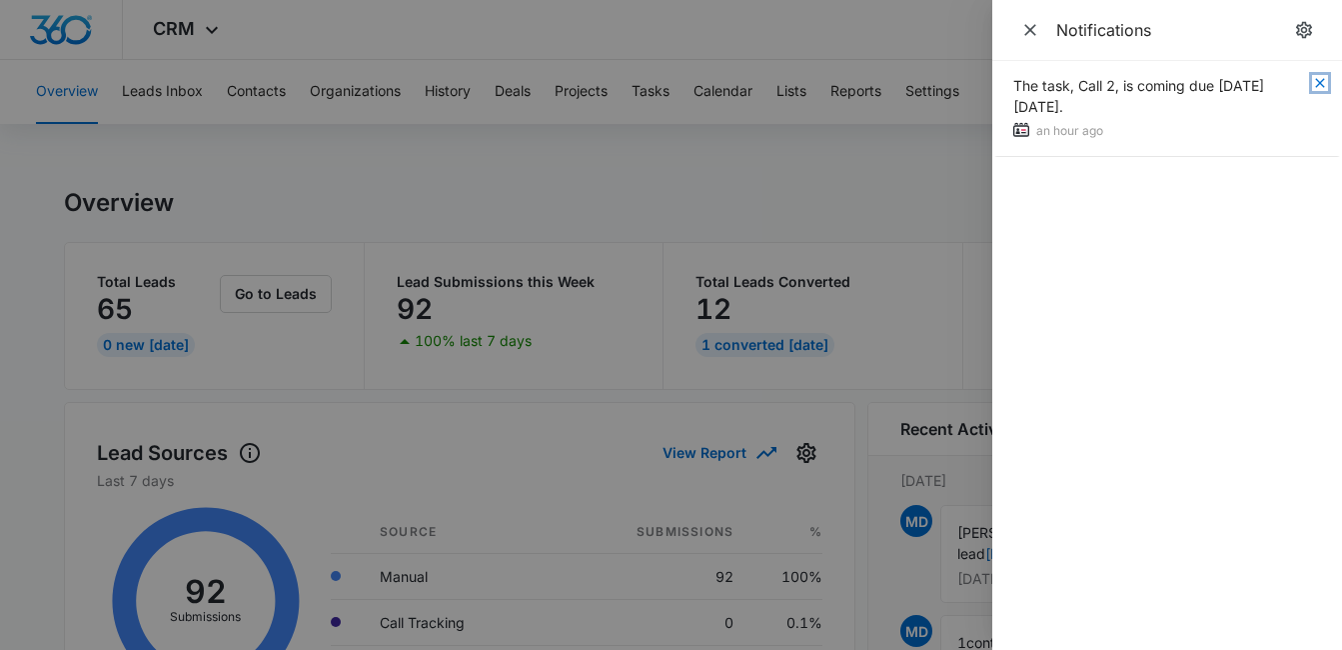
click at [1322, 83] on icon "button" at bounding box center [1320, 83] width 16 height 16
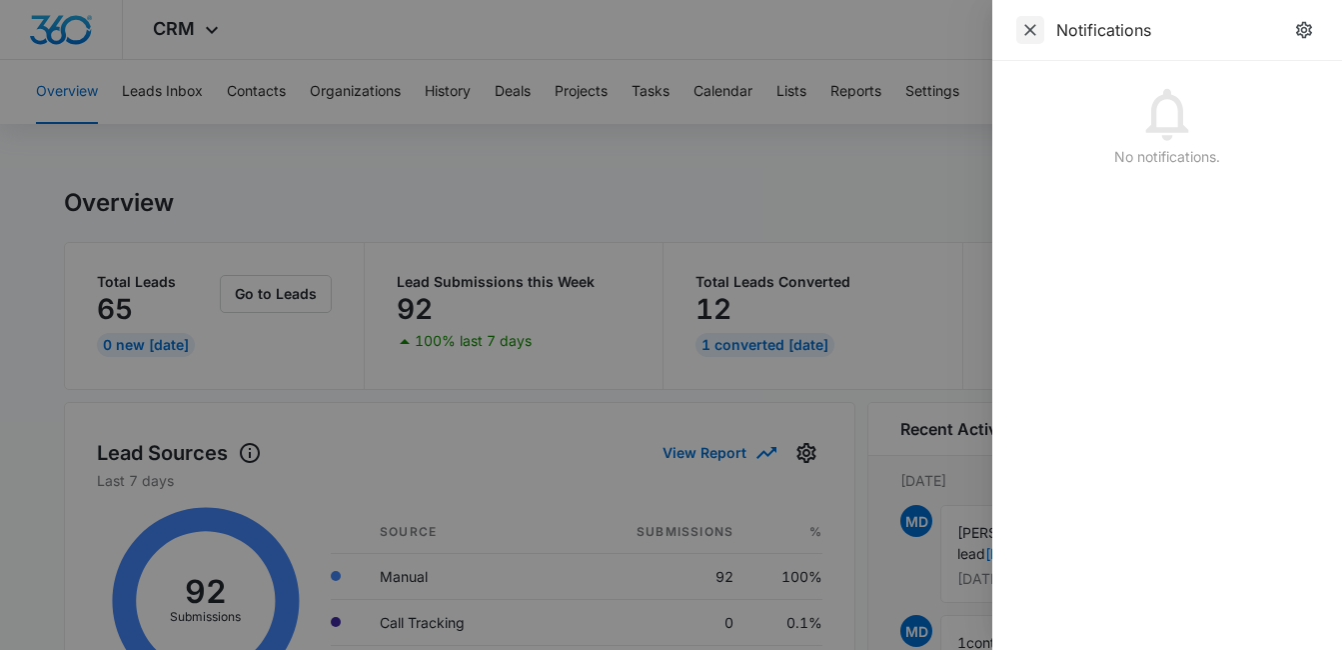
click at [1028, 26] on icon "Close" at bounding box center [1030, 30] width 20 height 20
